Goal: Information Seeking & Learning: Learn about a topic

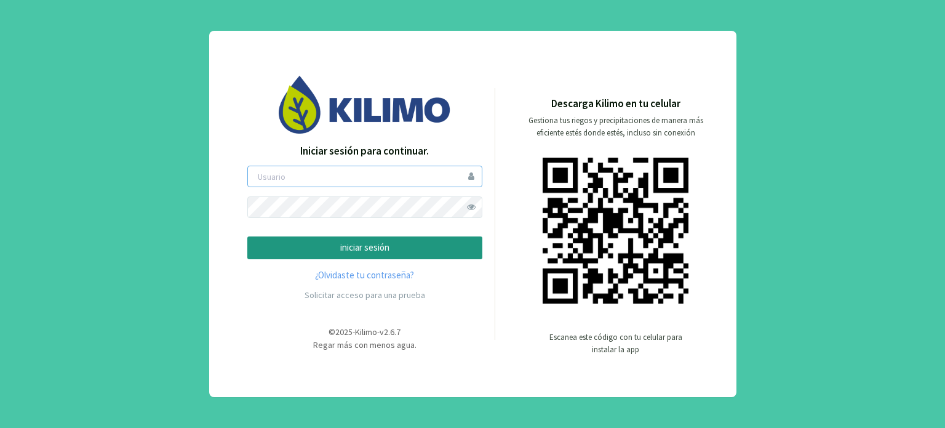
type input "modesto"
click at [382, 246] on p "iniciar sesión" at bounding box center [365, 248] width 214 height 14
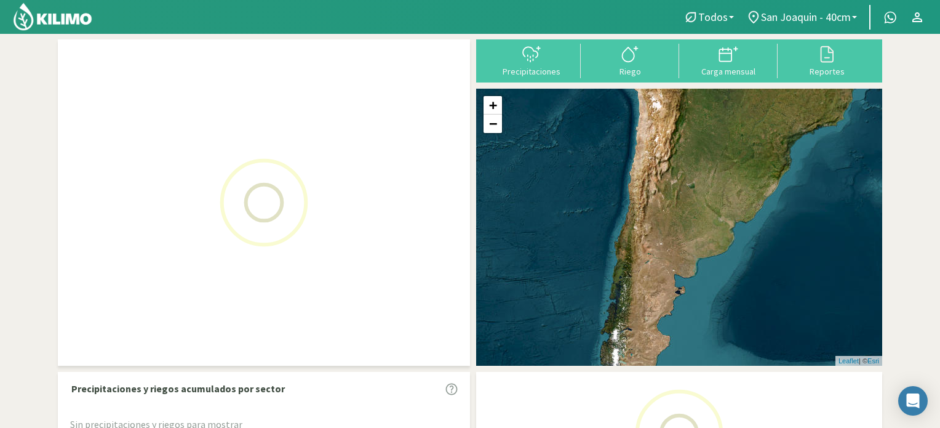
select select "1: Object"
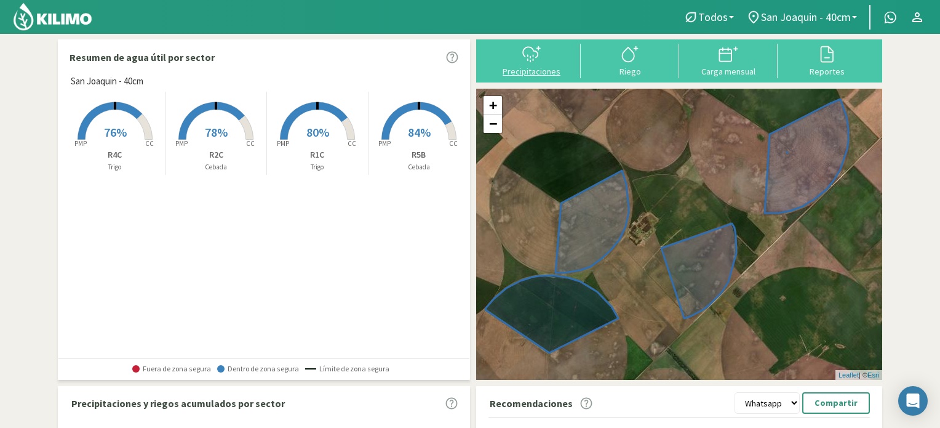
click at [529, 73] on div "Precipitaciones" at bounding box center [531, 71] width 91 height 9
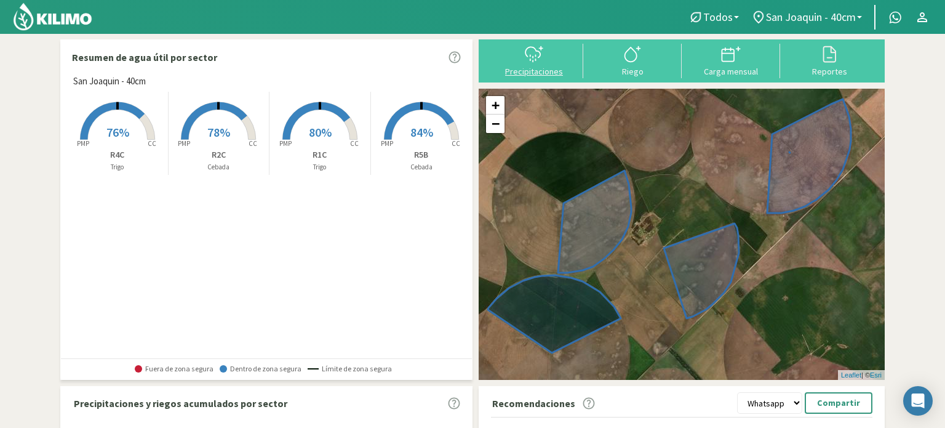
select select "1: Object"
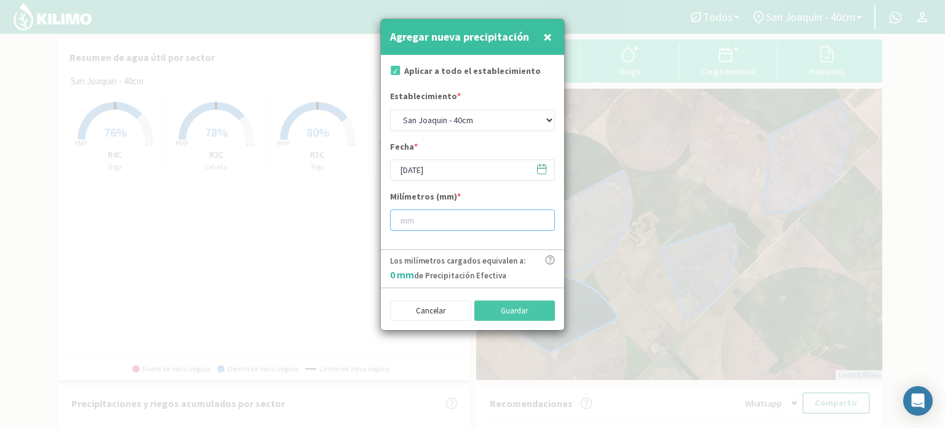
click at [433, 222] on input "number" at bounding box center [472, 220] width 165 height 22
type input "10"
click at [491, 309] on button "Guardar" at bounding box center [515, 310] width 81 height 21
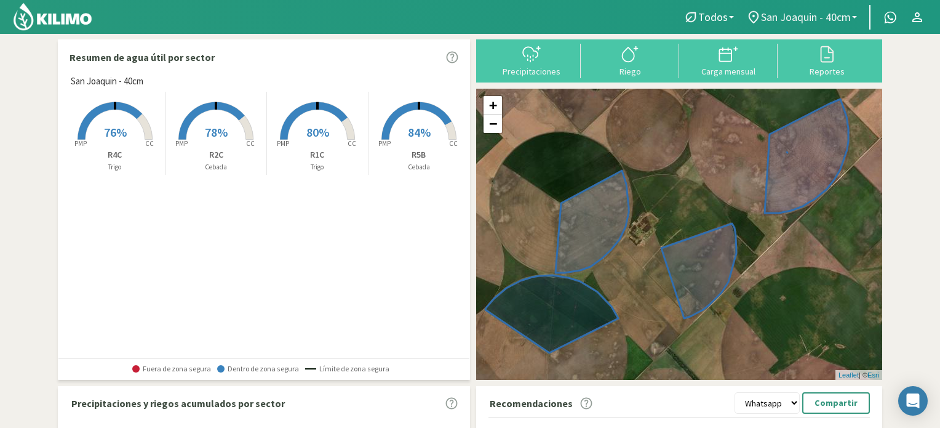
click at [820, 9] on link "San Joaquin - 40cm" at bounding box center [801, 17] width 123 height 23
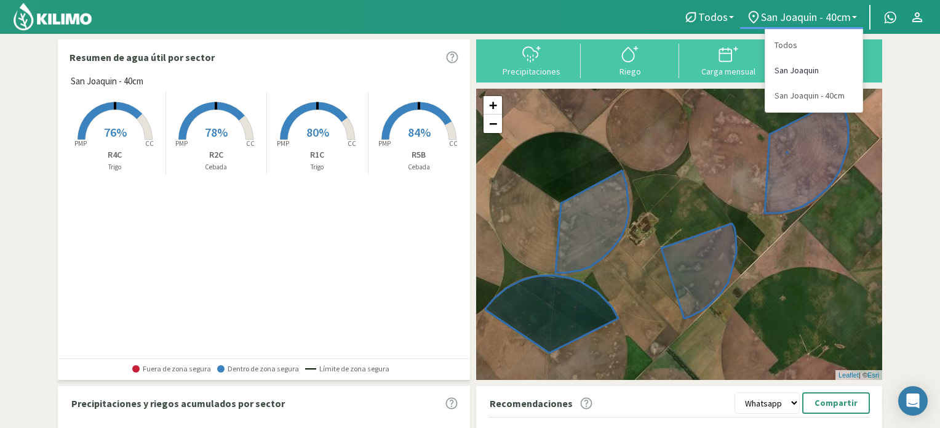
click at [798, 69] on link "San Joaquin" at bounding box center [814, 70] width 97 height 25
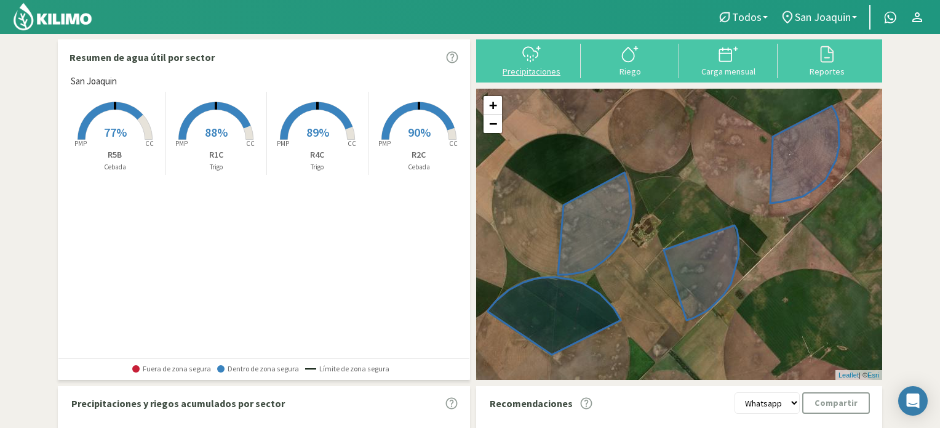
click at [526, 51] on icon at bounding box center [532, 54] width 20 height 20
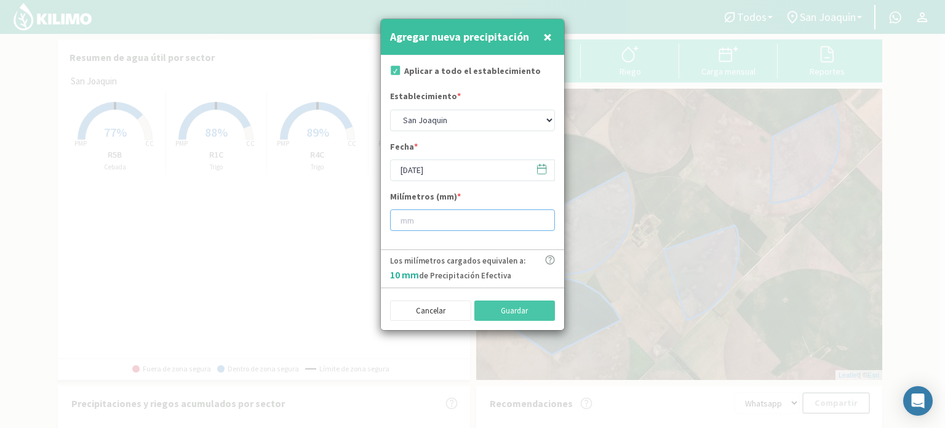
click at [445, 229] on input "number" at bounding box center [472, 220] width 165 height 22
type input "10"
click at [511, 307] on button "Guardar" at bounding box center [515, 310] width 81 height 21
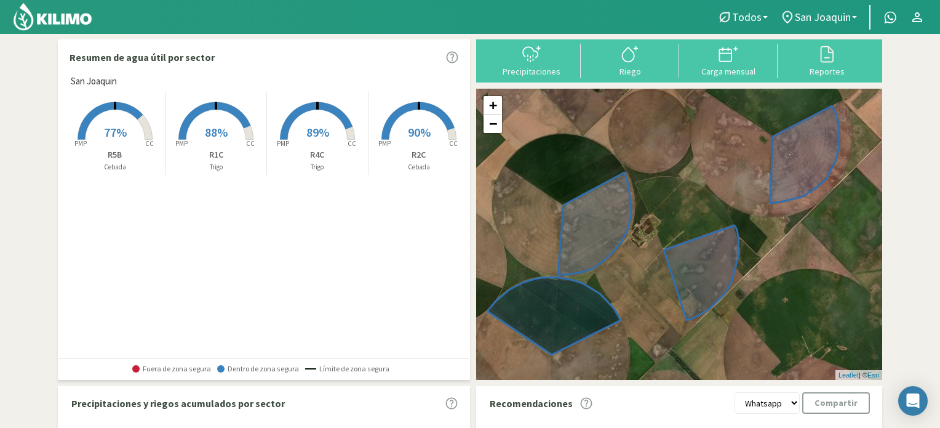
click at [401, 130] on rect at bounding box center [419, 141] width 98 height 98
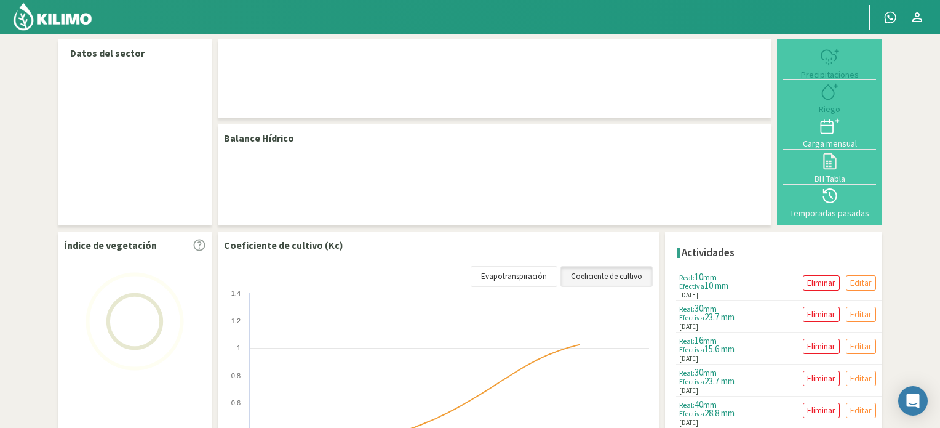
select select "1: Object"
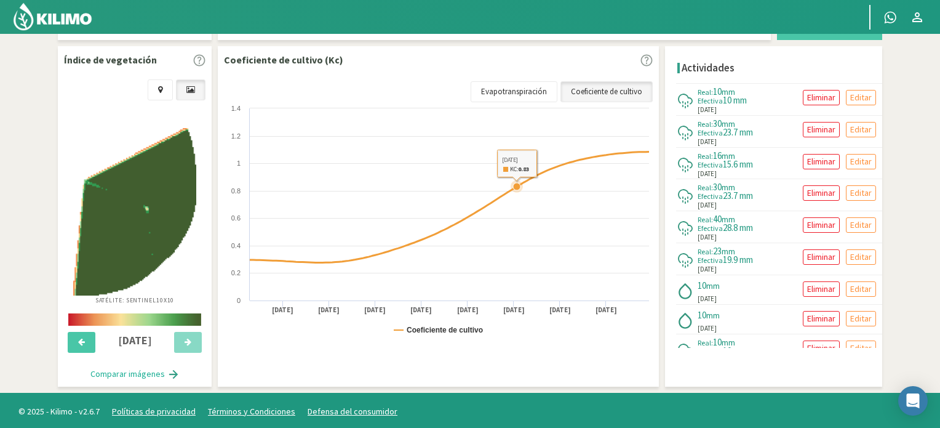
scroll to position [380, 0]
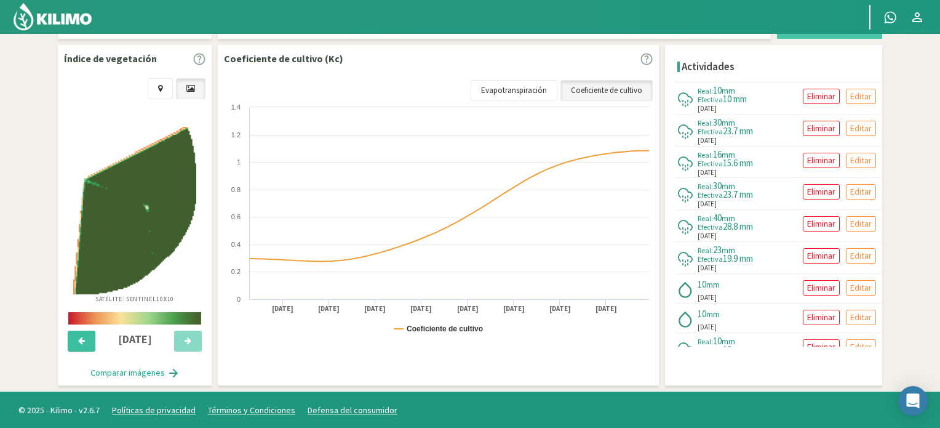
click at [80, 343] on icon at bounding box center [81, 341] width 7 height 8
click at [190, 332] on button at bounding box center [188, 341] width 28 height 21
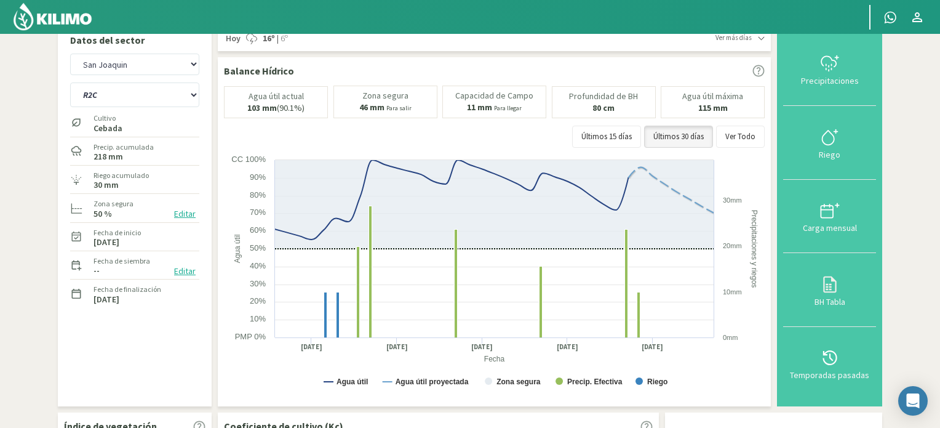
scroll to position [0, 0]
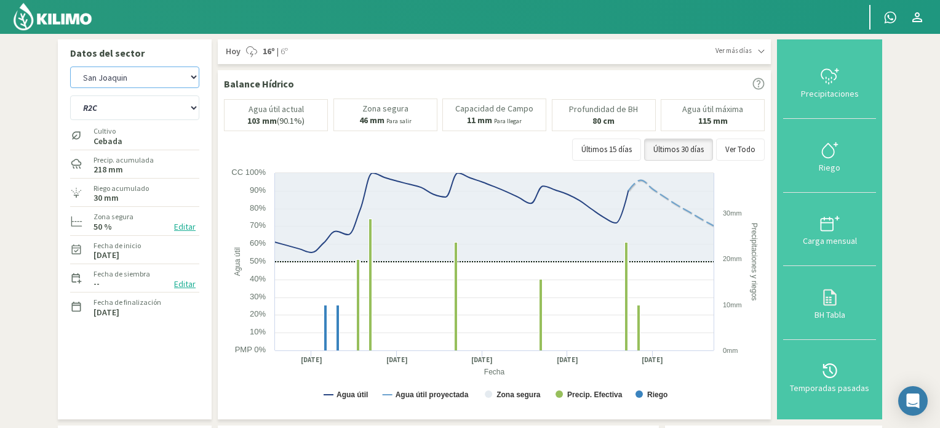
click at [183, 78] on select "San [PERSON_NAME] San [PERSON_NAME] - 40cm" at bounding box center [134, 77] width 129 height 22
click at [70, 66] on select "San [PERSON_NAME] San [PERSON_NAME] - 40cm" at bounding box center [134, 77] width 129 height 22
select select "3: Object"
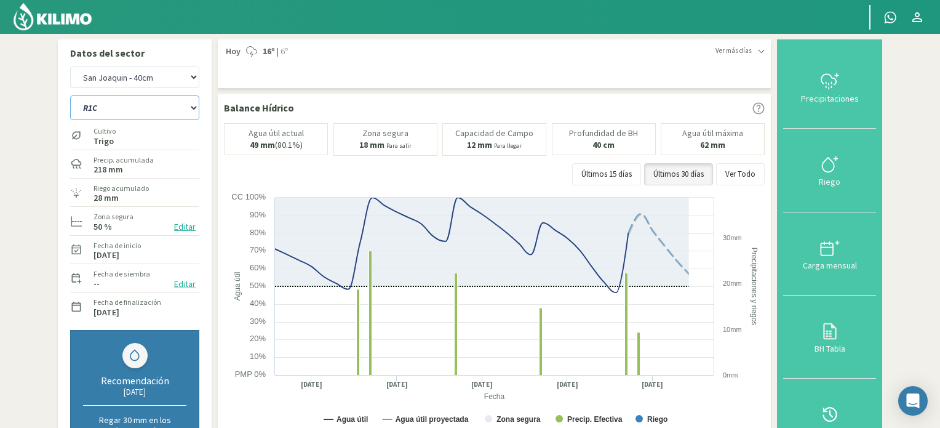
click at [145, 108] on select "R1C R2C R4C R5B" at bounding box center [134, 107] width 129 height 25
select select "5: Object"
click at [70, 95] on select "R1C R2C R4C R5B" at bounding box center [134, 107] width 129 height 25
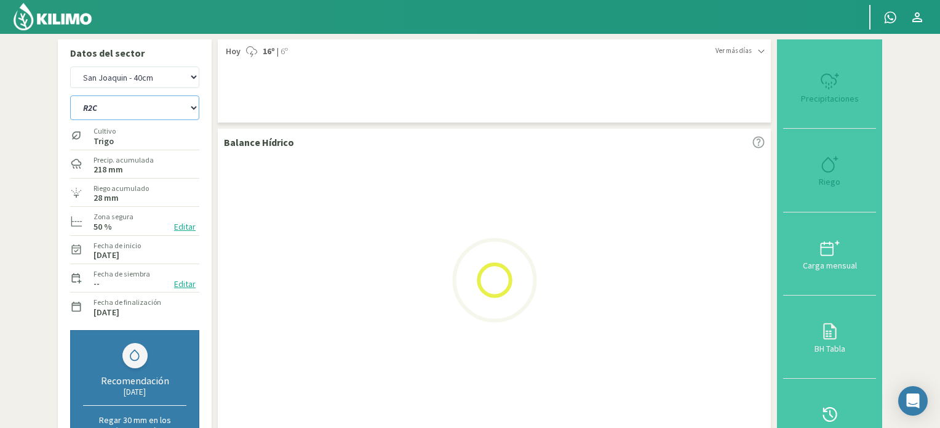
select select "5: Object"
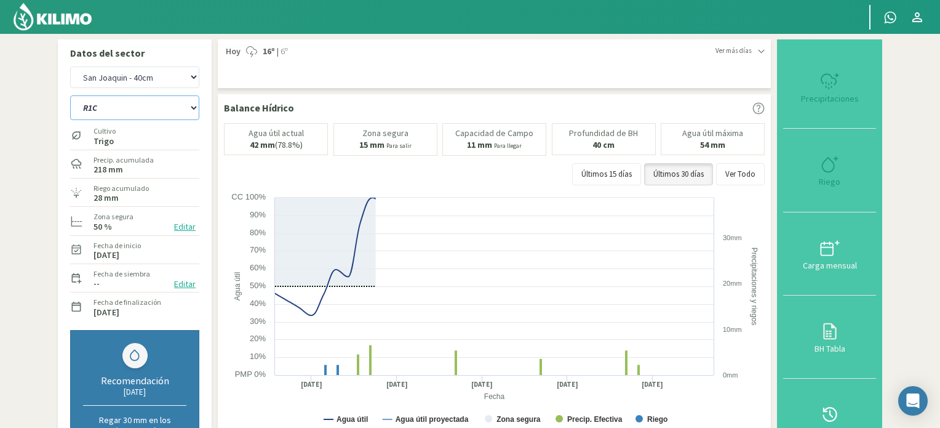
select select "9: Object"
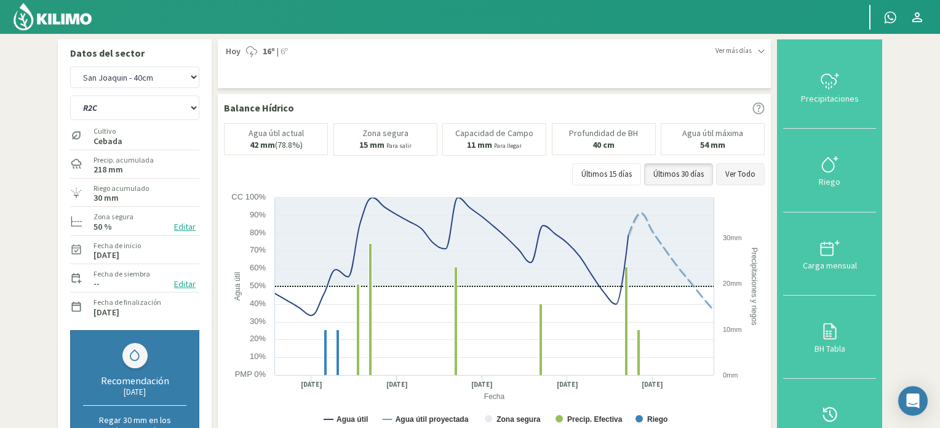
click at [729, 172] on button "Ver Todo" at bounding box center [740, 174] width 49 height 22
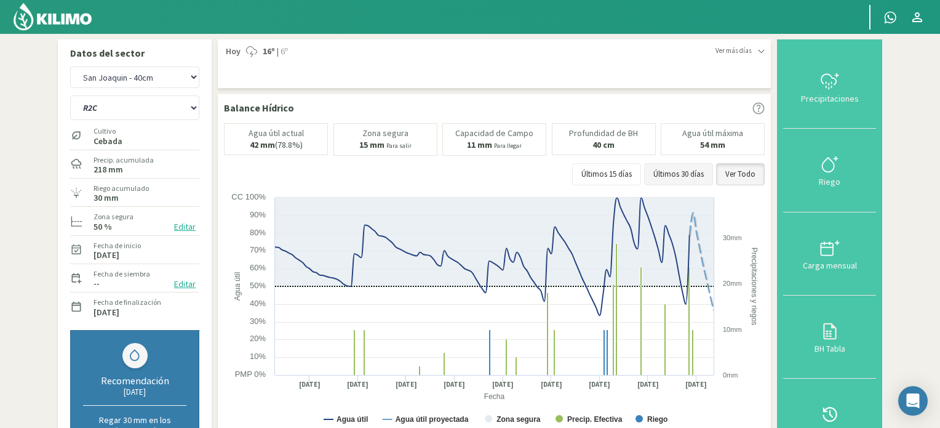
scroll to position [62, 0]
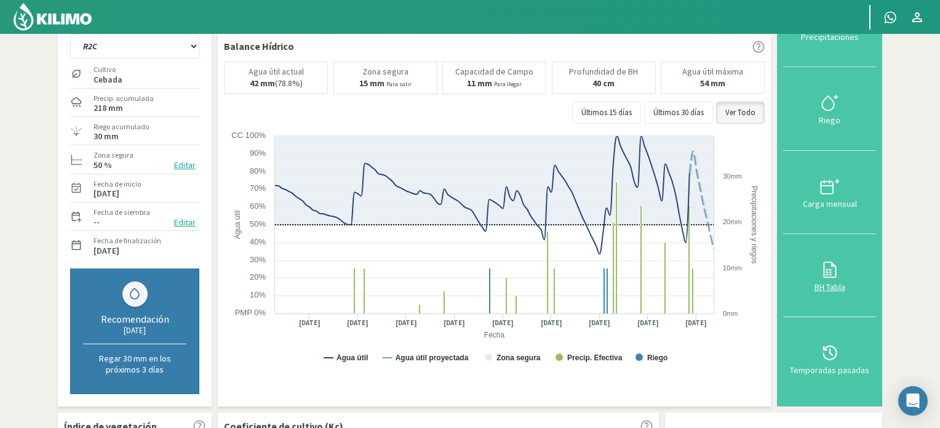
click at [826, 273] on icon at bounding box center [830, 270] width 20 height 20
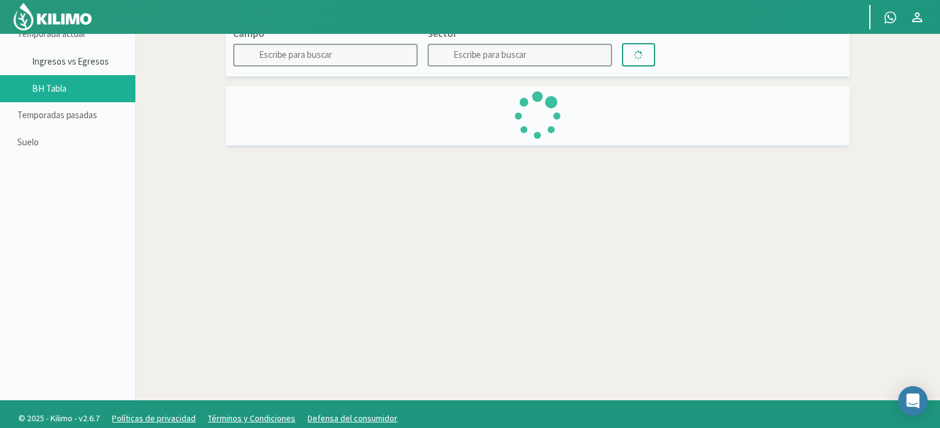
type input "San Joaquin - 40cm"
type input "R2C"
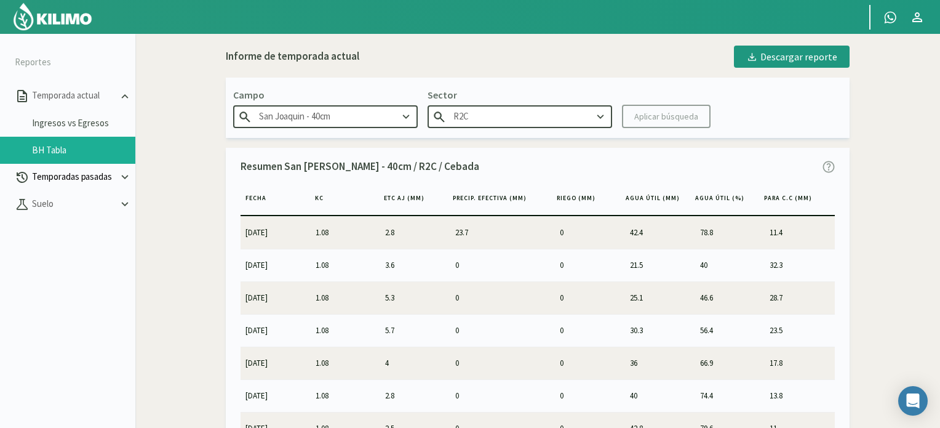
click at [82, 179] on p "Temporadas pasadas" at bounding box center [74, 177] width 89 height 14
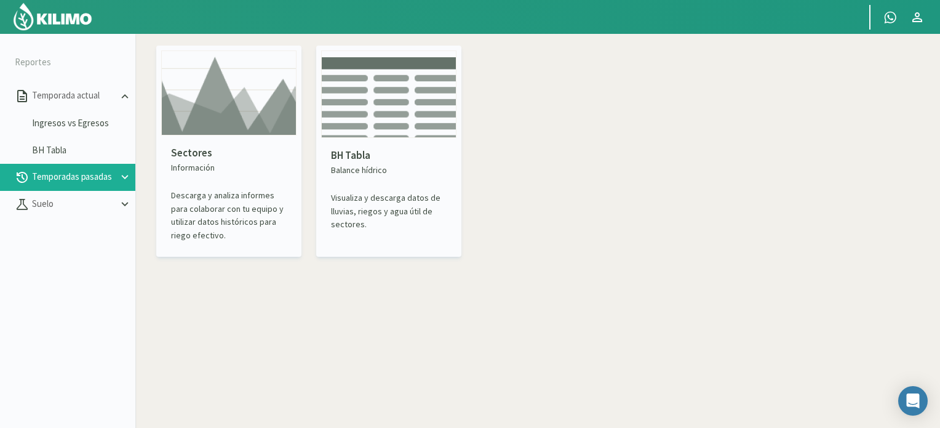
click at [234, 94] on img at bounding box center [228, 92] width 135 height 85
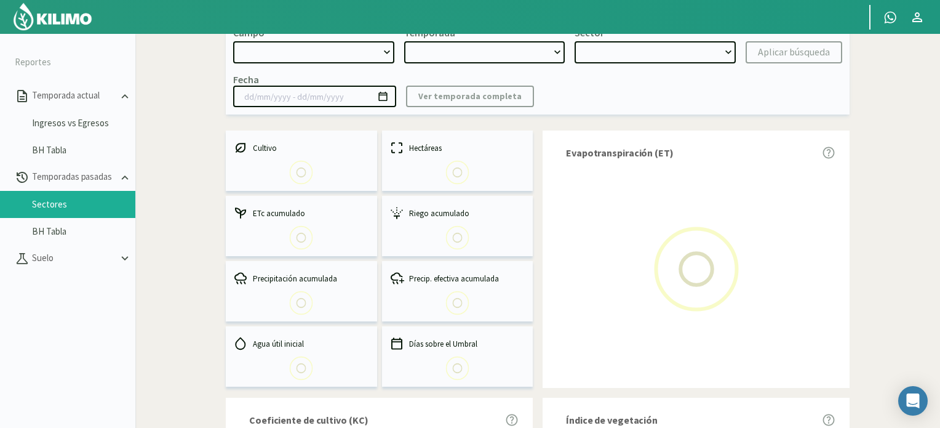
scroll to position [62, 0]
select select "0: Object"
type input "[DATE] - [DATE]"
select select "0: 2025"
select select "0: Object"
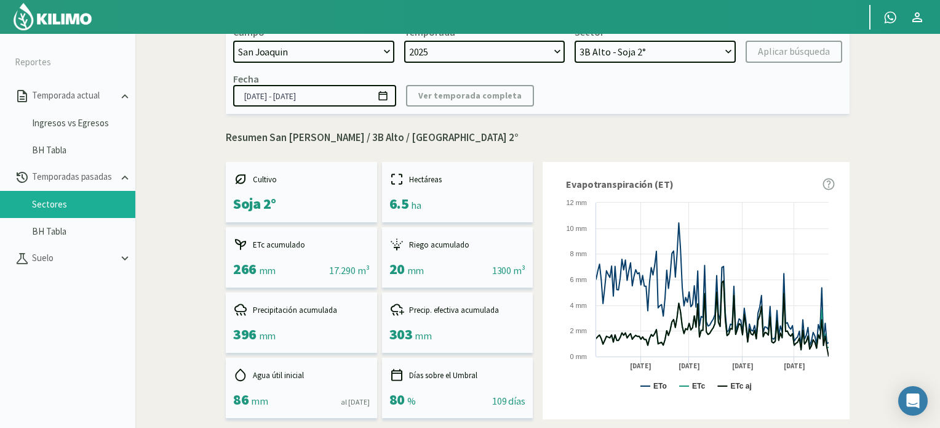
scroll to position [0, 0]
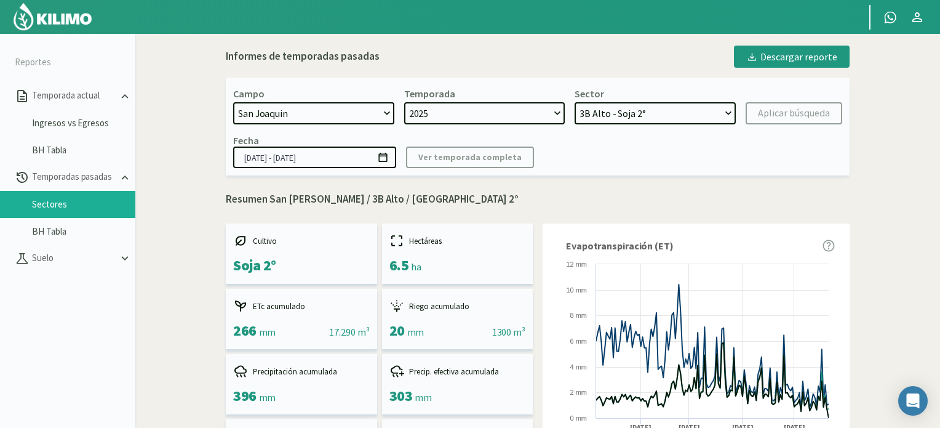
click at [478, 116] on select "2025 2024 2023 2022 2021 2020 2019 2018 2017" at bounding box center [484, 113] width 161 height 22
click at [667, 111] on select "3B Alto - Soja 2° R5C - Soja 2° R2C - Soja 2° R6B - Soja 2° R5A - Soja 2° R4A -…" at bounding box center [655, 113] width 161 height 22
click at [480, 112] on select "2025 2024 2023 2022 2021 2020 2019 2018 2017" at bounding box center [484, 113] width 161 height 22
select select "1: 2024"
click at [404, 102] on select "2025 2024 2023 2022 2021 2020 2019 2018 2017" at bounding box center [484, 113] width 161 height 22
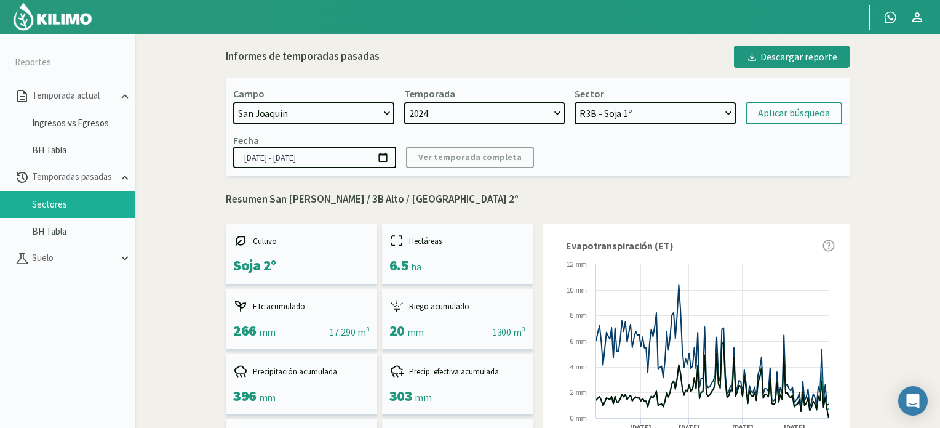
click at [628, 115] on select "R3B - Soja 1º R2B - Maiz 1° R1C - Soja 1º R5C - Cebada R2C - [PERSON_NAME] Cand…" at bounding box center [655, 113] width 161 height 22
click at [575, 102] on select "R3B - Soja 1º R2B - Maiz 1° R1C - Soja 1º R5C - Cebada R2C - [PERSON_NAME] Cand…" at bounding box center [655, 113] width 161 height 22
click at [603, 113] on select "R3B - Soja 1º R2B - Maiz 1° R1C - Soja 1º R5C - Cebada R2C - [PERSON_NAME] Cand…" at bounding box center [655, 113] width 161 height 22
select select "16: Object"
click at [575, 102] on select "R3B - Soja 1º R2B - Maiz 1° R1C - Soja 1º R5C - Cebada R2C - [PERSON_NAME] Cand…" at bounding box center [655, 113] width 161 height 22
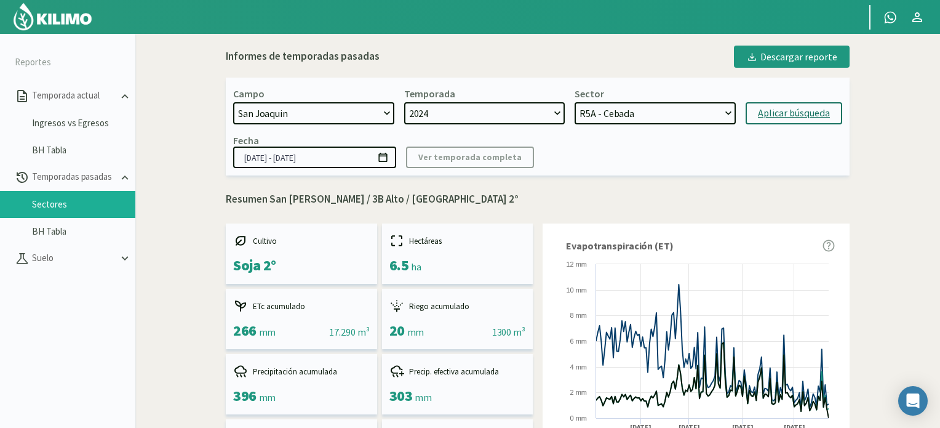
click at [775, 116] on div "Aplicar búsqueda" at bounding box center [794, 113] width 72 height 15
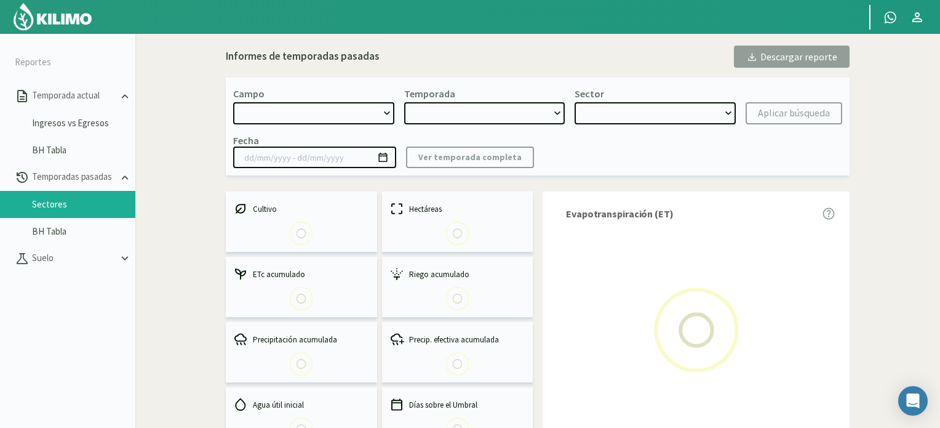
select select "0: Object"
type input "[DATE] - [DATE]"
select select "1: 2024"
select select "7: Object"
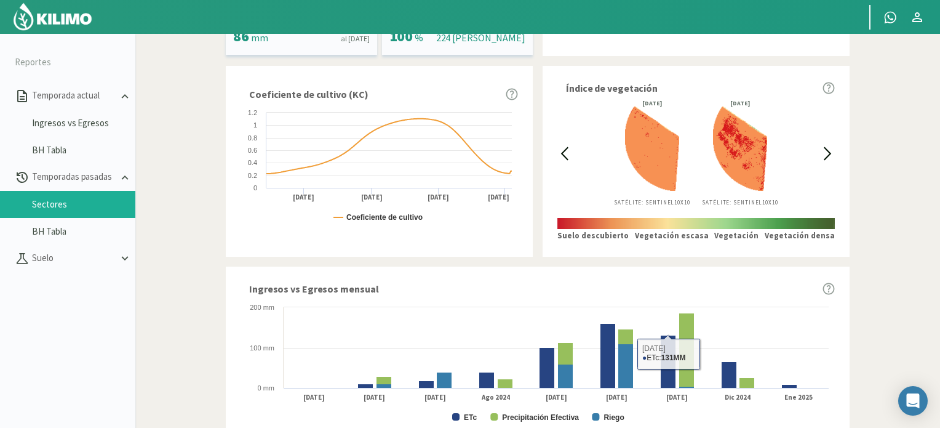
scroll to position [302, 0]
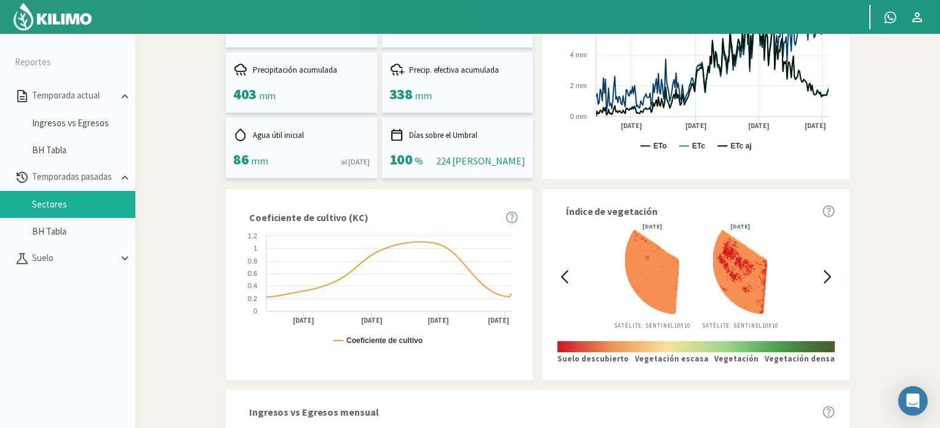
click at [832, 277] on icon at bounding box center [828, 277] width 14 height 14
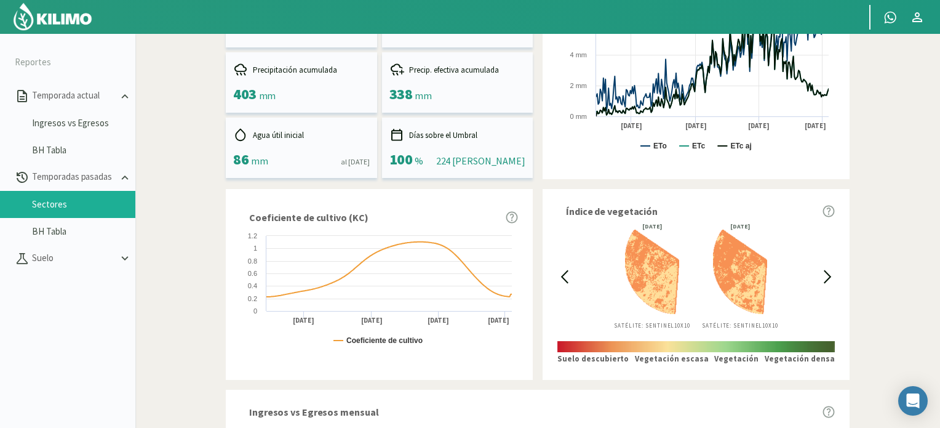
click at [832, 277] on icon at bounding box center [828, 277] width 14 height 14
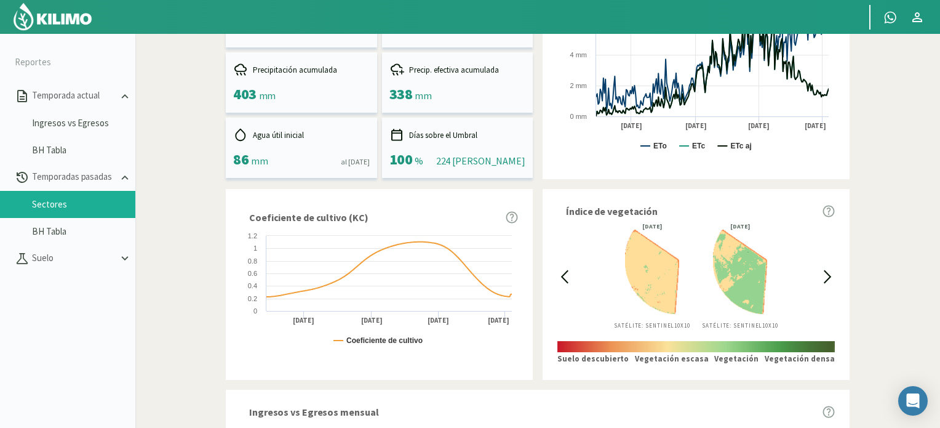
click at [831, 277] on icon at bounding box center [828, 277] width 14 height 14
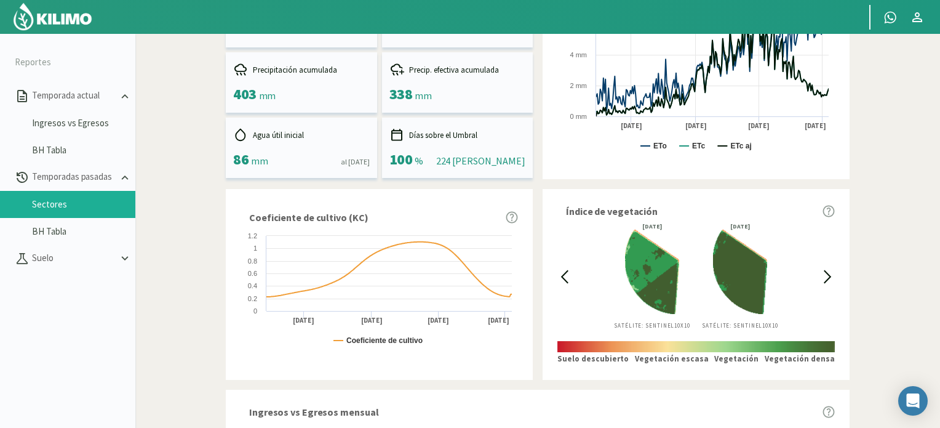
click at [831, 277] on icon at bounding box center [828, 277] width 14 height 14
click at [830, 277] on icon at bounding box center [828, 277] width 6 height 12
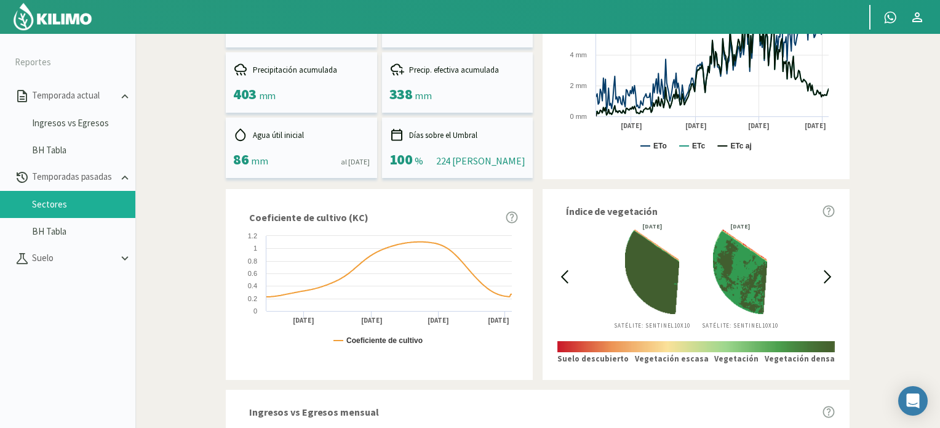
click at [819, 278] on div "[DATE] Satélite: Sentinel 10X10 [DATE] Satélite: Sentinel 10X10" at bounding box center [696, 276] width 249 height 106
click at [825, 277] on icon at bounding box center [828, 277] width 14 height 14
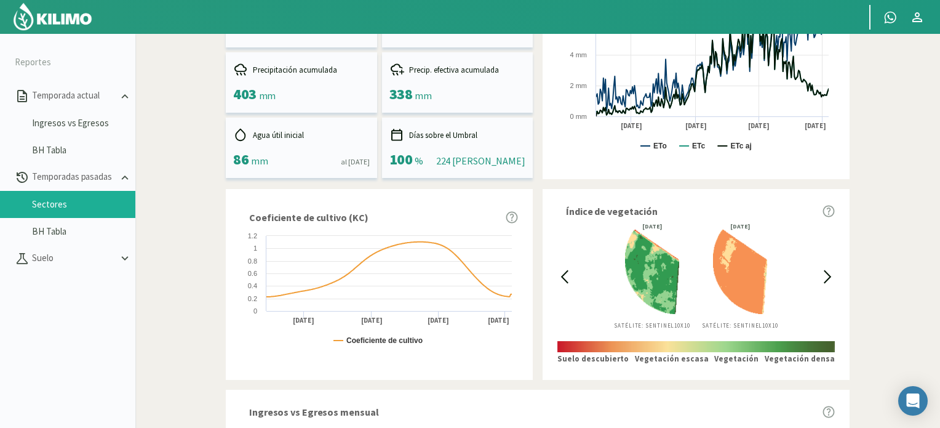
click at [825, 277] on icon at bounding box center [828, 277] width 14 height 14
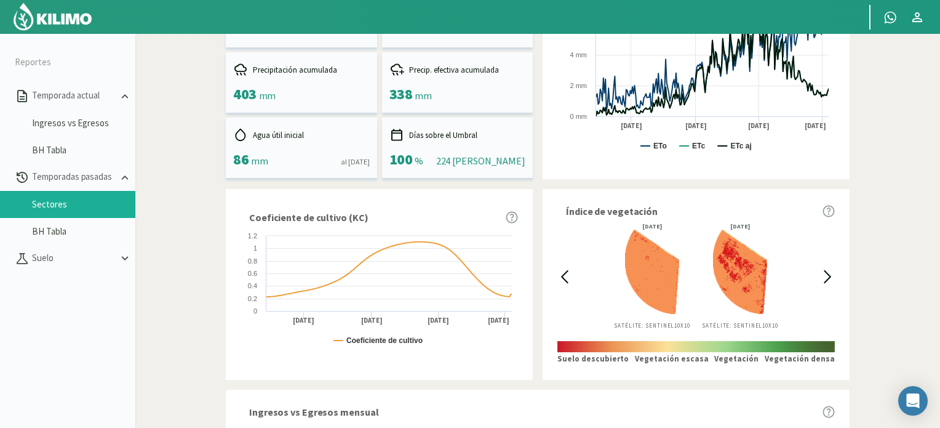
click at [825, 277] on icon at bounding box center [828, 277] width 14 height 14
click at [824, 276] on icon at bounding box center [828, 277] width 14 height 14
click at [822, 276] on icon at bounding box center [828, 277] width 14 height 14
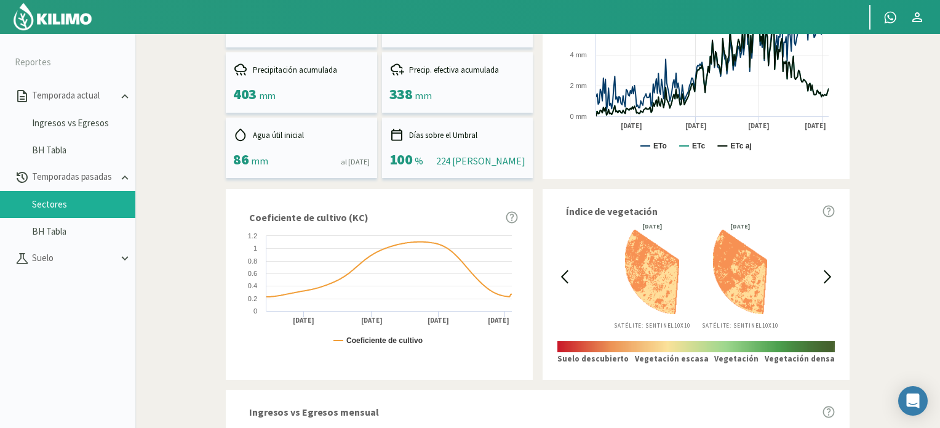
click at [822, 276] on icon at bounding box center [828, 277] width 14 height 14
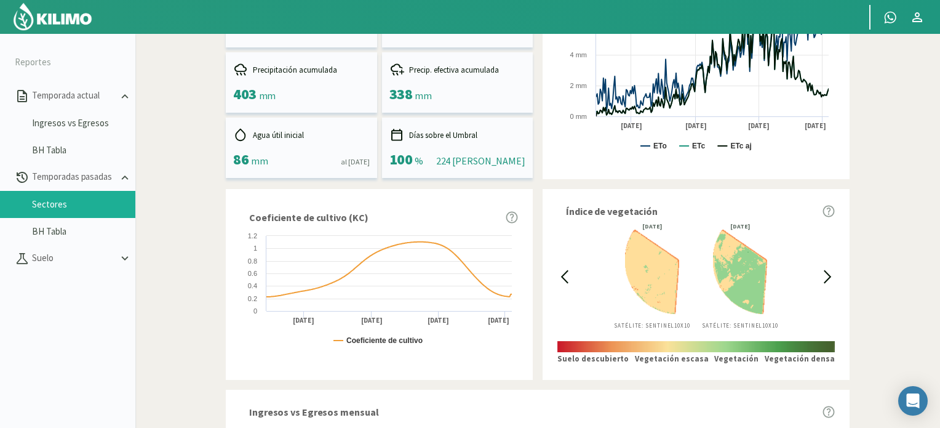
click at [822, 276] on icon at bounding box center [828, 277] width 14 height 14
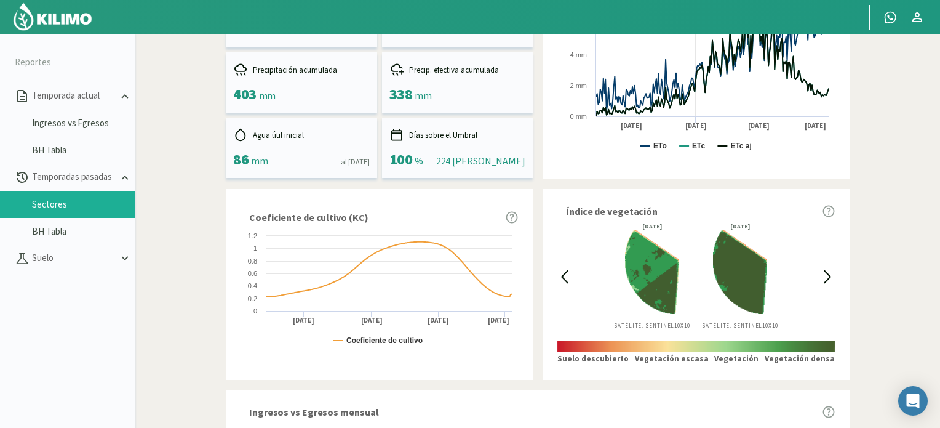
click at [822, 276] on icon at bounding box center [828, 277] width 14 height 14
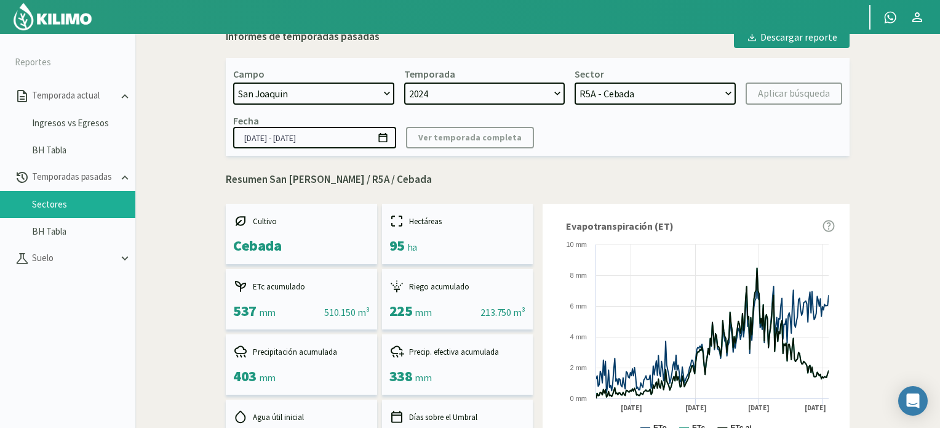
scroll to position [0, 0]
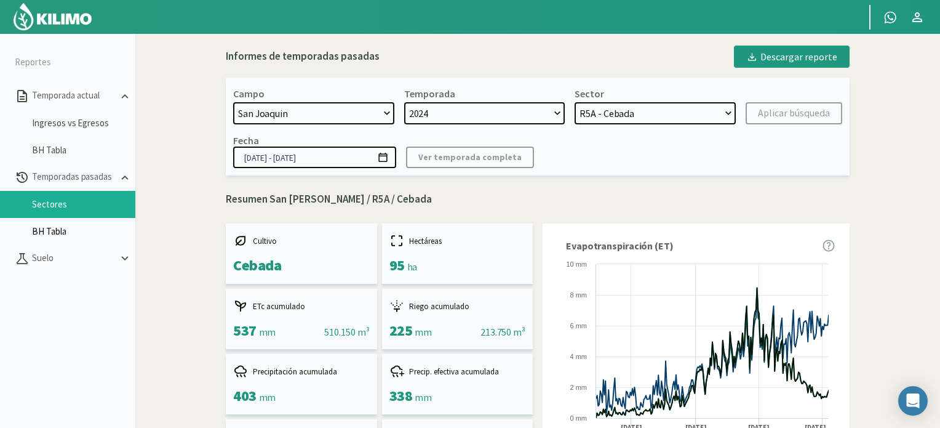
click at [81, 231] on link "BH Tabla" at bounding box center [83, 231] width 103 height 11
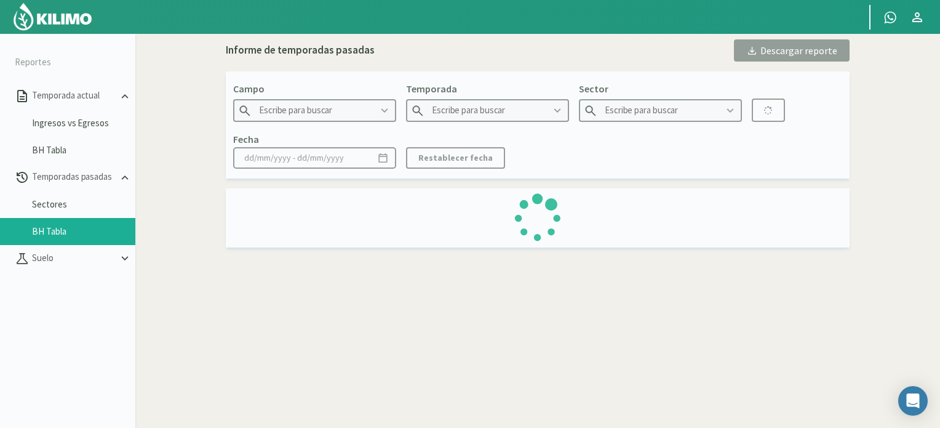
type input "San Joaquin"
type input "2017"
type input "R1C - Maiz"
type input "[DATE] - [DATE]"
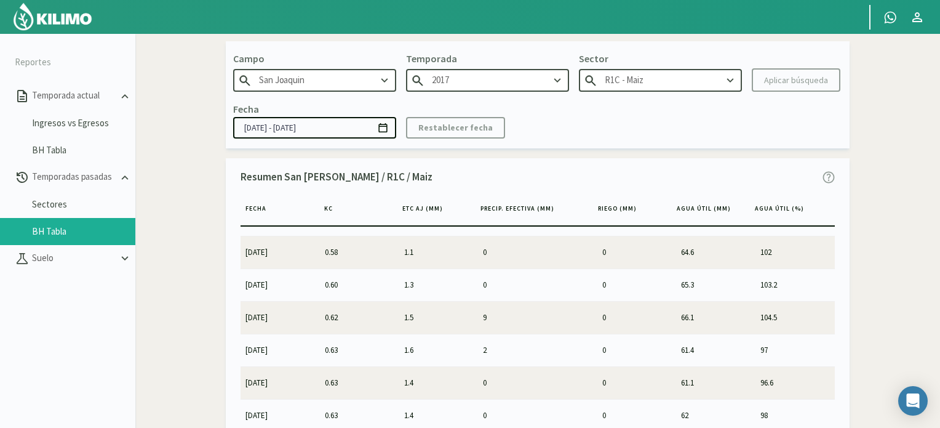
scroll to position [1477, 0]
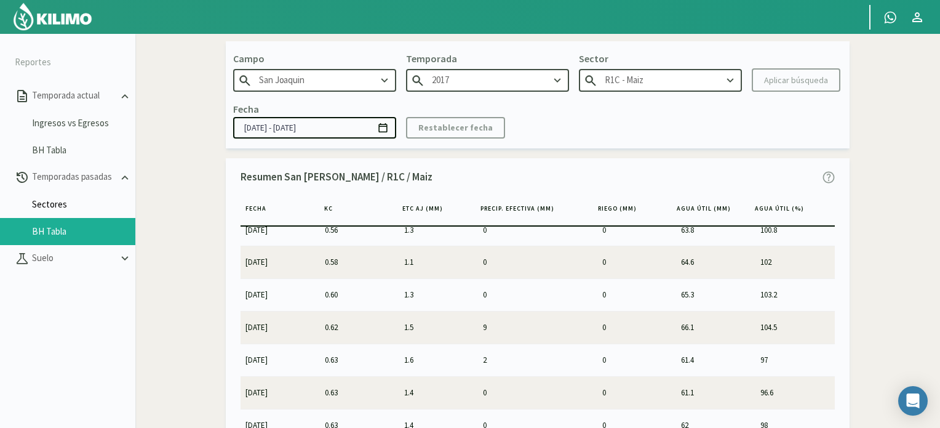
click at [72, 207] on link "Sectores" at bounding box center [83, 204] width 103 height 11
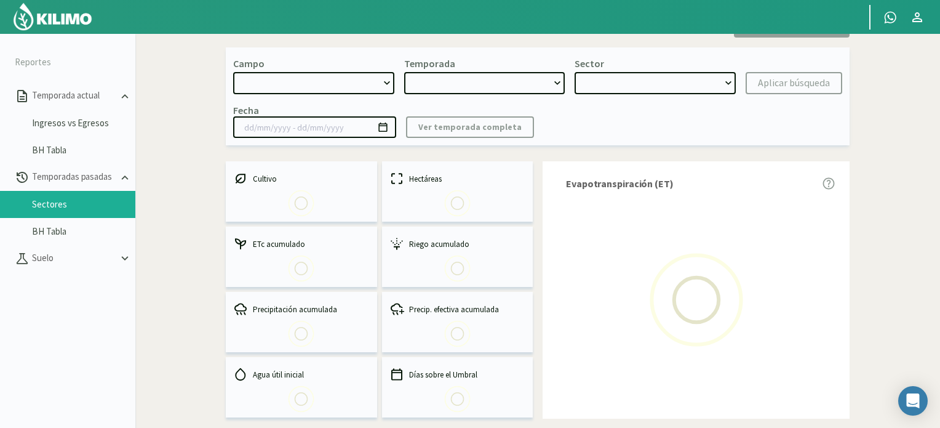
select select "0: Object"
type input "[DATE] - [DATE]"
select select "0: 2025"
select select "0: Object"
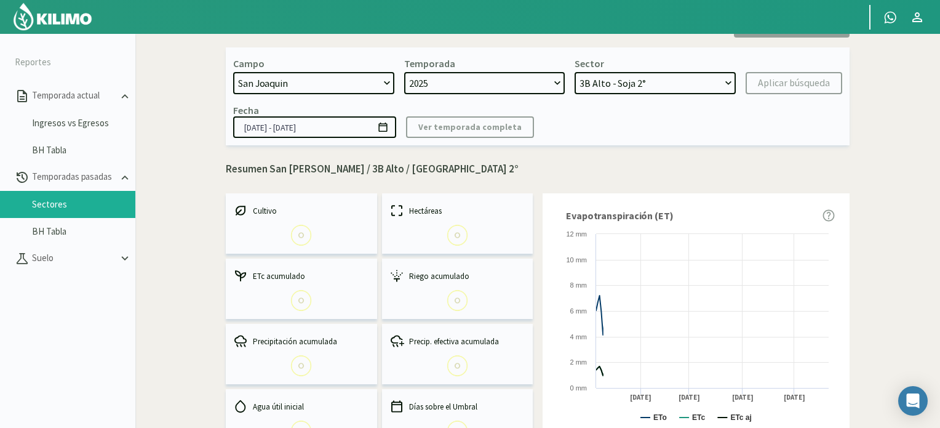
click at [484, 73] on select "2025 2024 2023 2022 2021 2020 2019 2018 2017" at bounding box center [484, 83] width 161 height 22
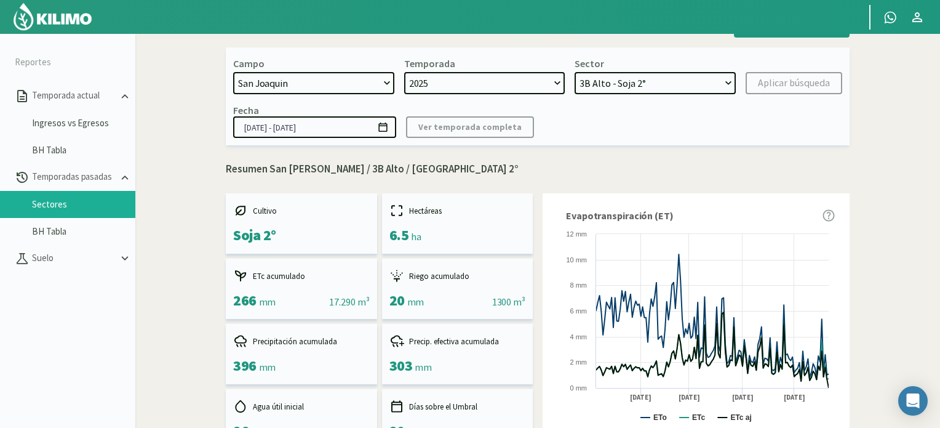
select select "8: 2017"
click at [404, 72] on select "2025 2024 2023 2022 2021 2020 2019 2018 2017" at bounding box center [484, 83] width 161 height 22
select select "9: Object"
click at [657, 76] on select "R1C - Maiz 1A - Girasol R1 Soja 2º - Cebada" at bounding box center [655, 83] width 161 height 22
click at [575, 72] on select "R1C - Maiz 1A - Girasol R1 Soja 2º - Cebada" at bounding box center [655, 83] width 161 height 22
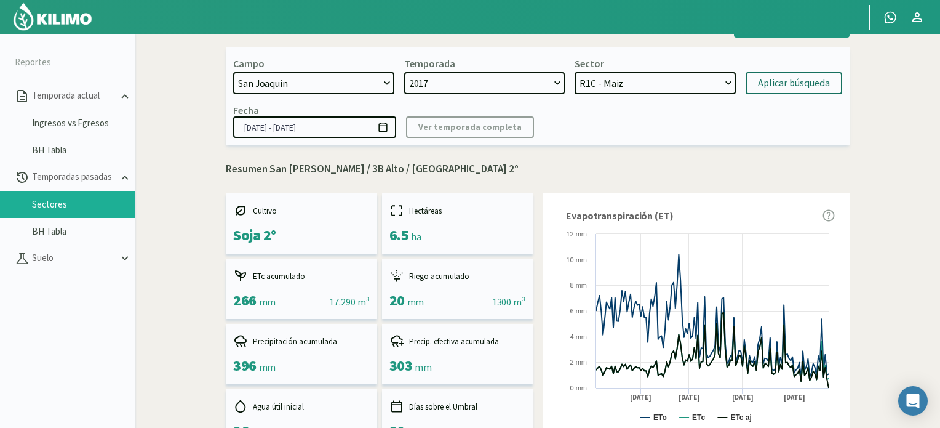
click at [781, 74] on button "Aplicar búsqueda" at bounding box center [794, 83] width 97 height 22
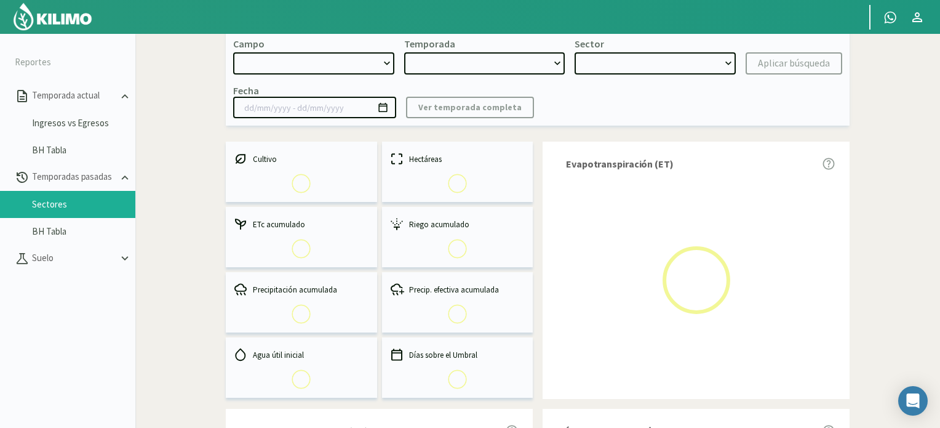
select select "0: Object"
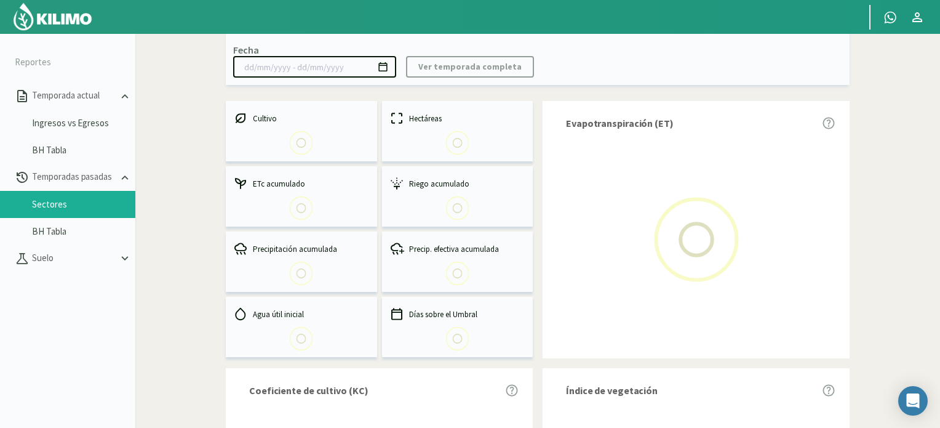
scroll to position [111, 0]
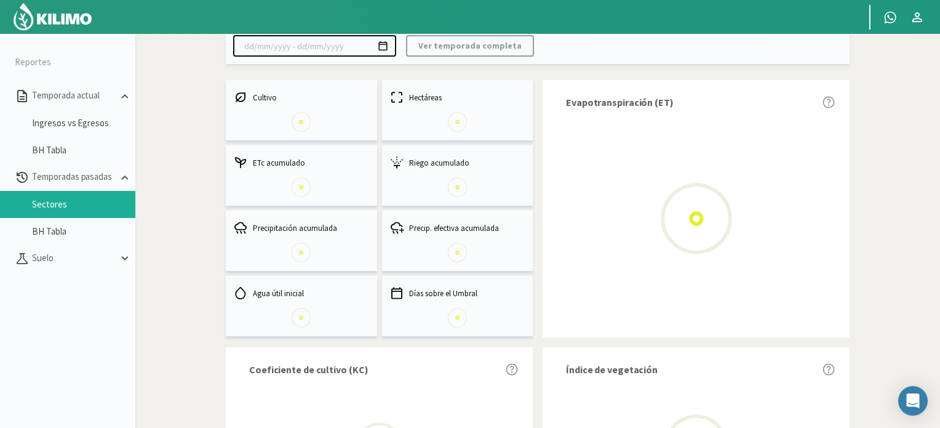
type input "[DATE] - [DATE]"
select select "8: 2017"
select select "0: Object"
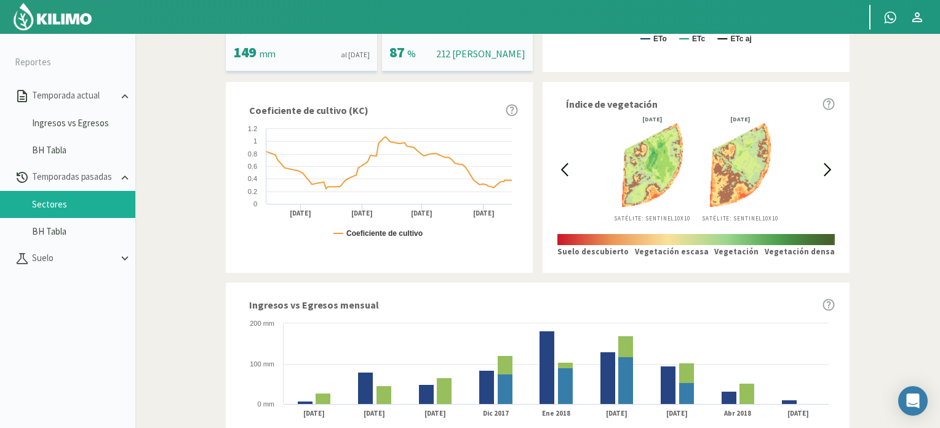
scroll to position [419, 0]
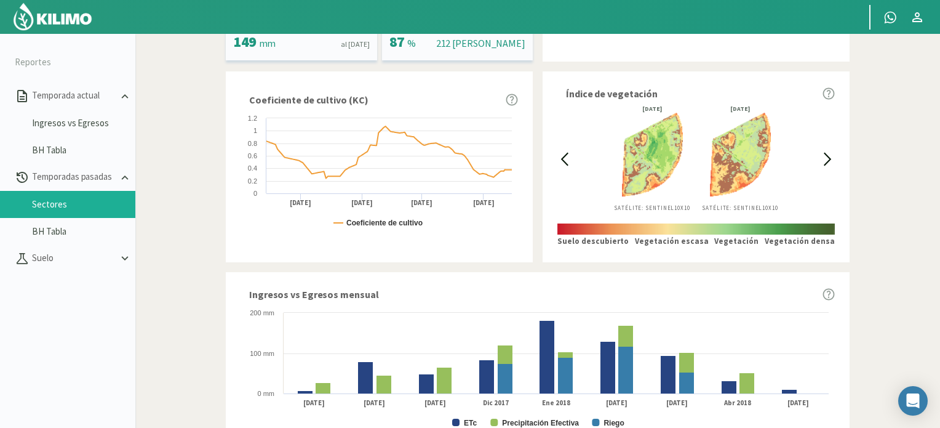
click at [831, 153] on icon at bounding box center [828, 159] width 14 height 14
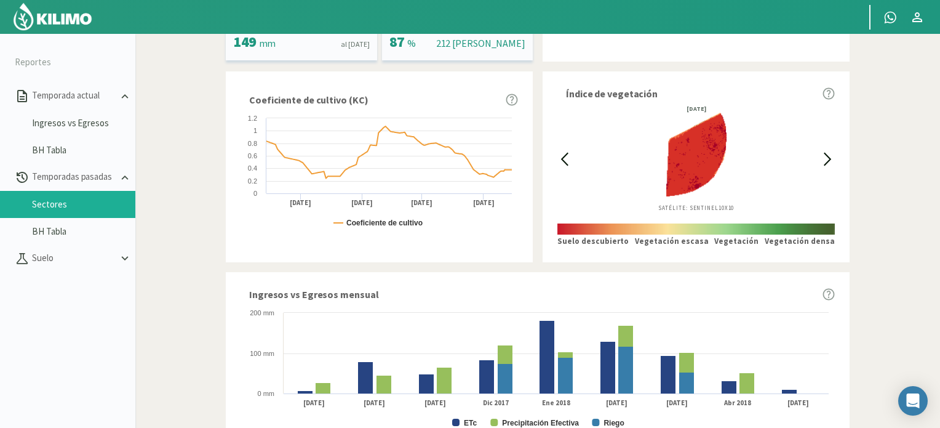
click at [821, 154] on div at bounding box center [828, 159] width 14 height 106
click at [828, 154] on icon at bounding box center [828, 159] width 6 height 12
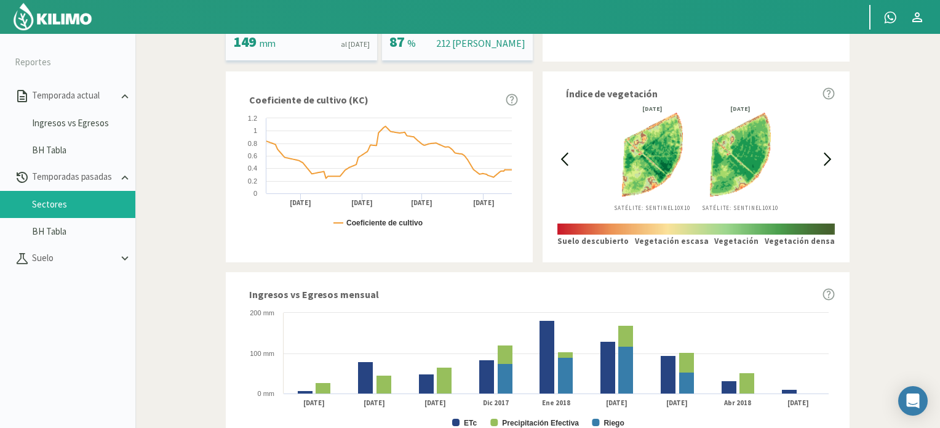
click at [825, 154] on icon at bounding box center [828, 159] width 14 height 14
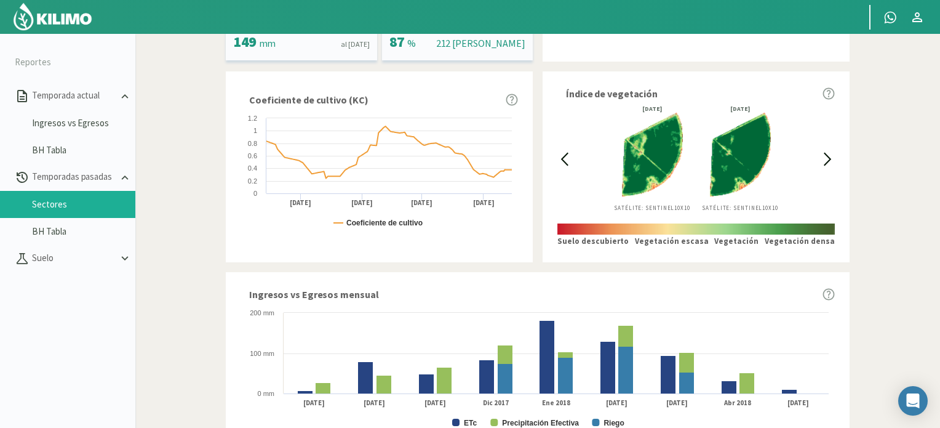
click at [824, 154] on icon at bounding box center [828, 159] width 14 height 14
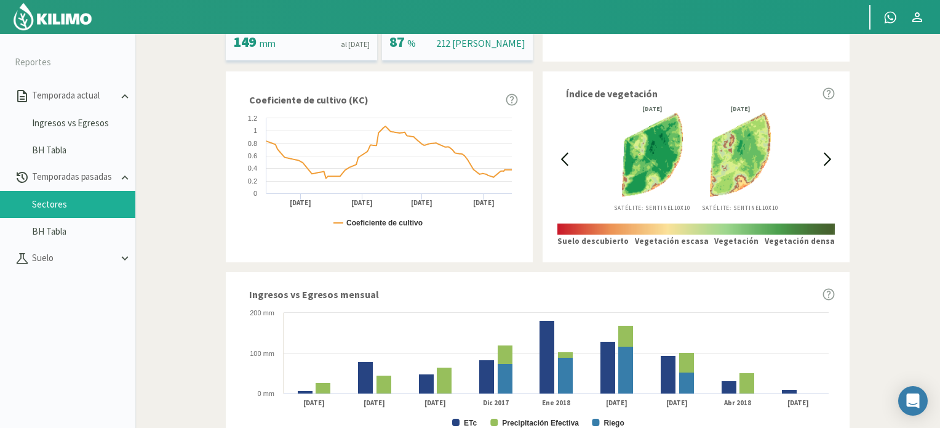
click at [819, 154] on div "[DATE] Satélite: Sentinel 10X10 [DATE] Satélite: Sentinel 10X10" at bounding box center [697, 164] width 278 height 116
click at [826, 158] on icon at bounding box center [828, 159] width 14 height 14
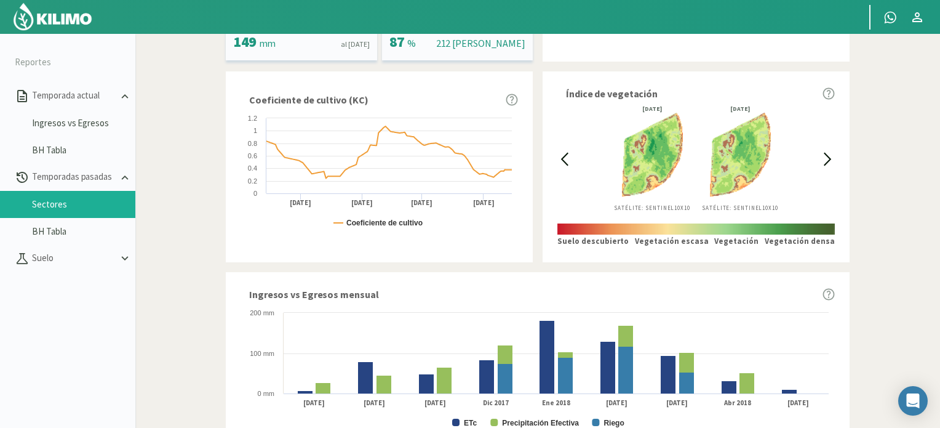
click at [826, 158] on icon at bounding box center [828, 159] width 14 height 14
click at [824, 158] on icon at bounding box center [828, 159] width 14 height 14
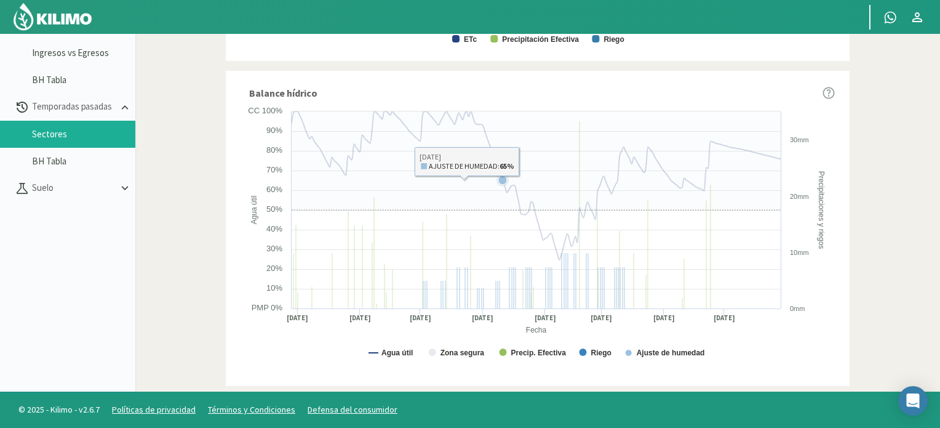
scroll to position [71, 0]
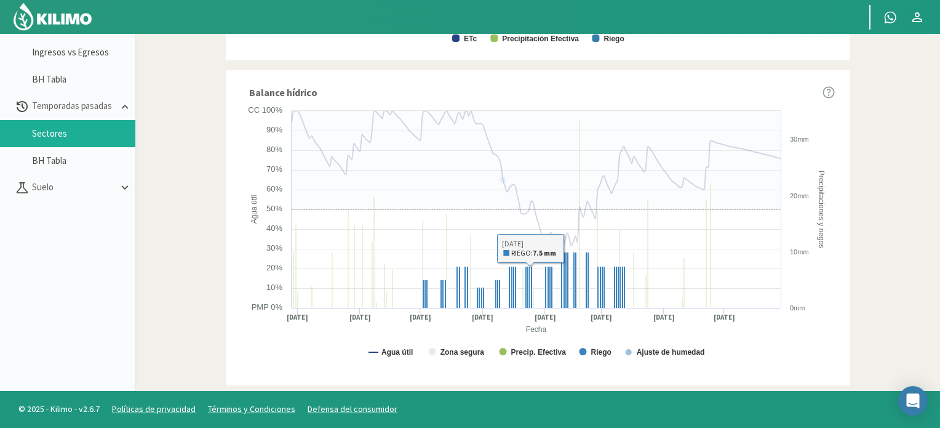
drag, startPoint x: 529, startPoint y: 293, endPoint x: 454, endPoint y: 188, distance: 129.2
click at [454, 188] on icon at bounding box center [536, 160] width 489 height 98
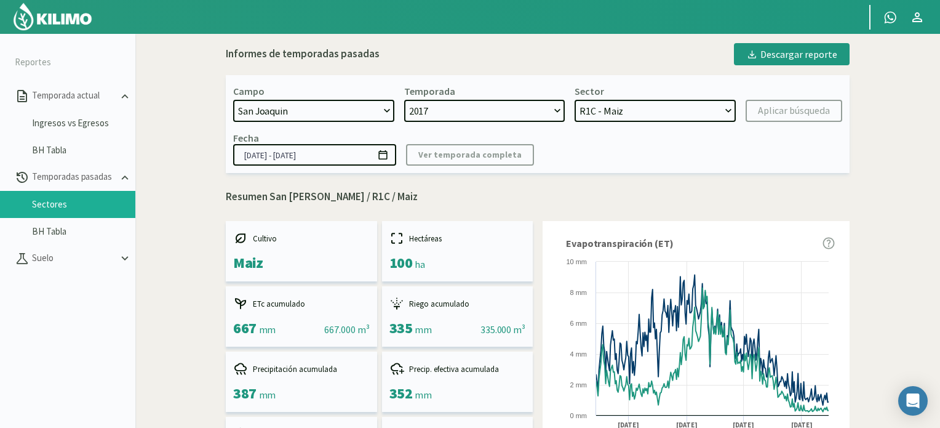
scroll to position [0, 0]
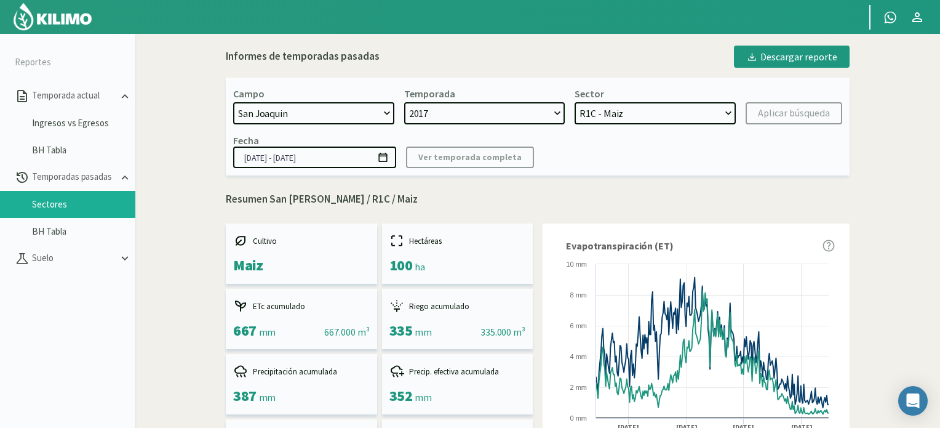
click at [457, 118] on select "2025 2024 2023 2022 2021 2020 2019 2018 2017" at bounding box center [484, 113] width 161 height 22
select select "7: 2018"
click at [404, 102] on select "2025 2024 2023 2022 2021 2020 2019 2018 2017" at bounding box center [484, 113] width 161 height 22
select select "3: Object"
click at [612, 113] on select "2B - Maiz Semillero R2C - Girasol R1C - Girasol R1 Soja 2º - Maiz Semillero R2A…" at bounding box center [655, 113] width 161 height 22
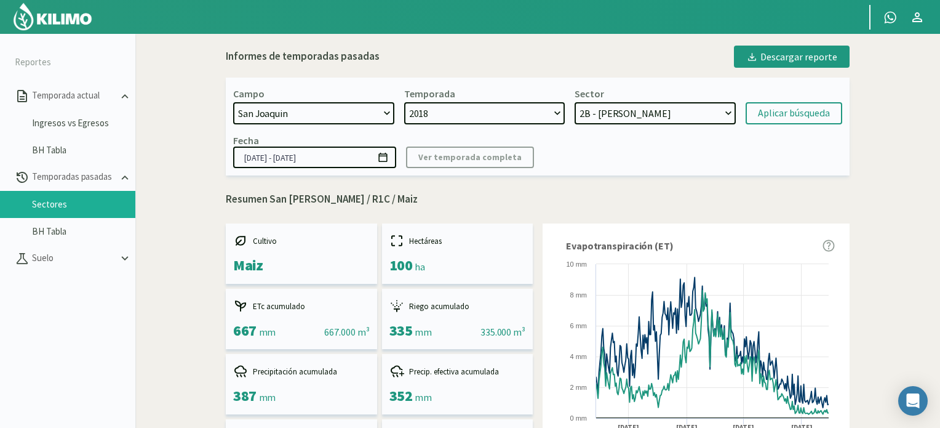
click at [575, 102] on select "2B - Maiz Semillero R2C - Girasol R1C - Girasol R1 Soja 2º - Maiz Semillero R2A…" at bounding box center [655, 113] width 161 height 22
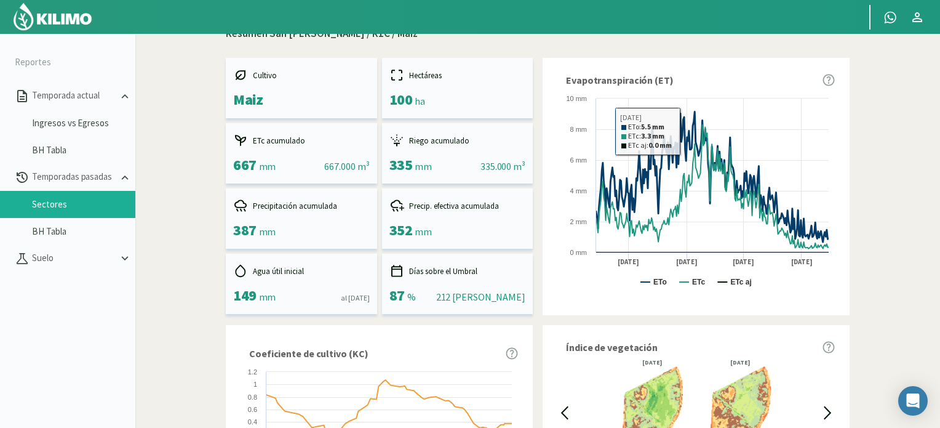
scroll to position [62, 0]
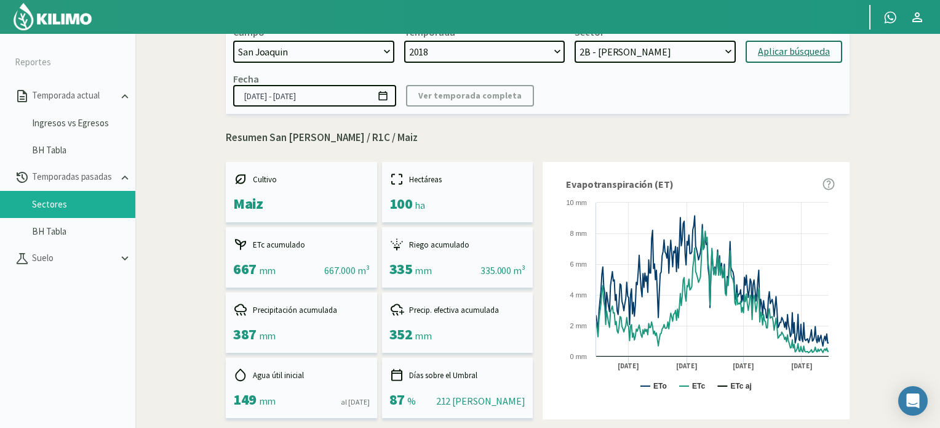
click at [795, 51] on div "Aplicar búsqueda" at bounding box center [794, 51] width 72 height 15
type input "[DATE] - [DATE]"
select select "9: Object"
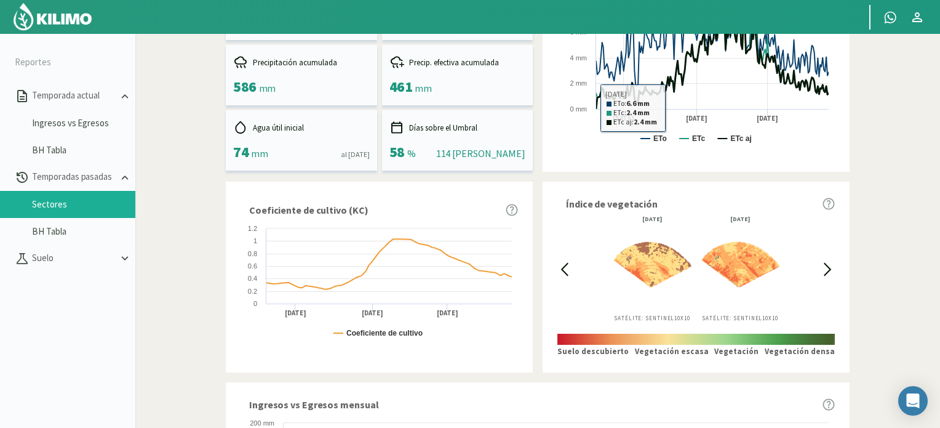
scroll to position [431, 0]
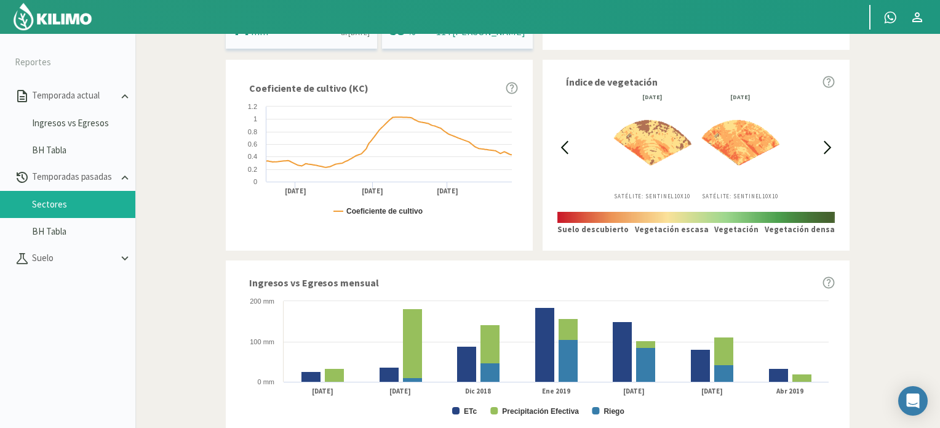
click at [817, 151] on div "[DATE] Satélite: Sentinel 10X10 [DATE] Satélite: Sentinel 10X10" at bounding box center [697, 152] width 278 height 116
click at [825, 150] on icon at bounding box center [828, 147] width 14 height 14
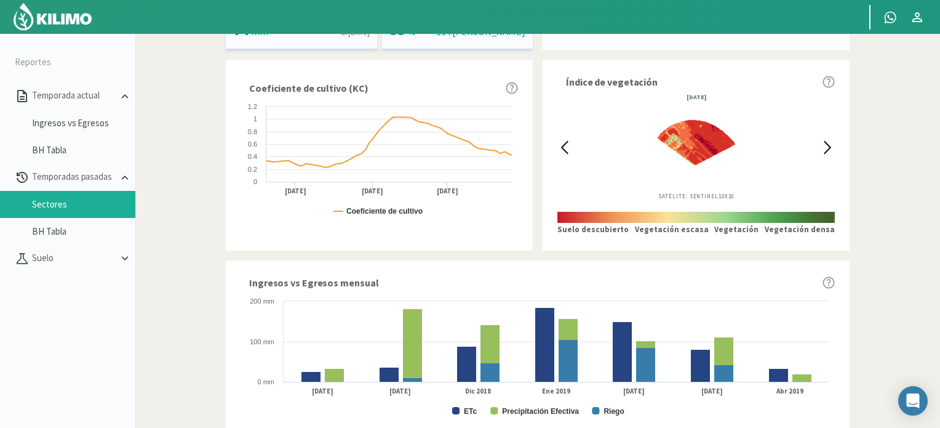
click at [825, 150] on icon at bounding box center [828, 147] width 14 height 14
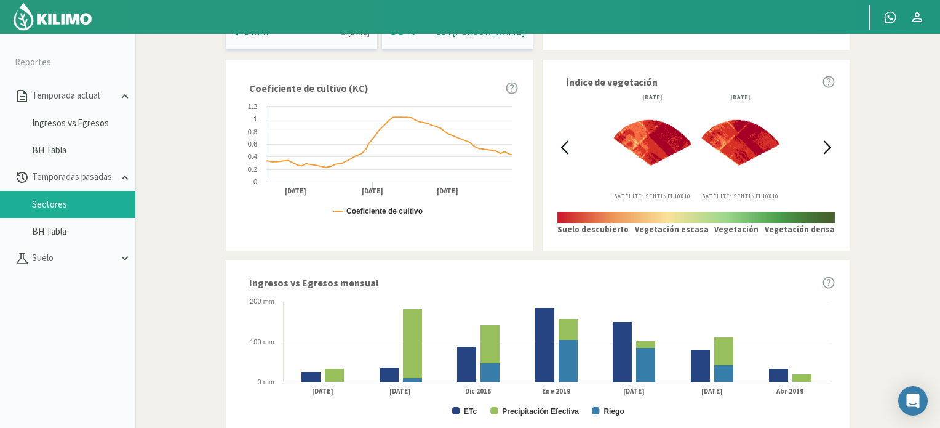
click at [824, 150] on icon at bounding box center [828, 147] width 14 height 14
click at [822, 150] on icon at bounding box center [828, 147] width 14 height 14
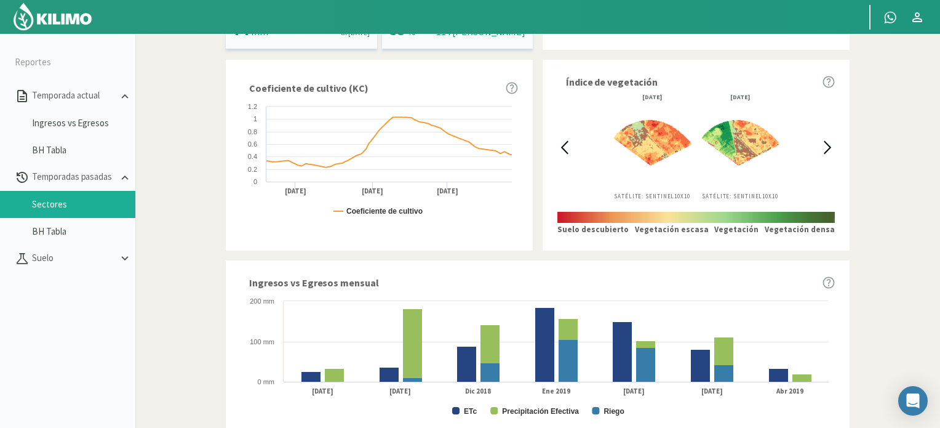
click at [820, 151] on div "[DATE] Satélite: Sentinel 10X10 [DATE] Satélite: Sentinel 10X10" at bounding box center [697, 152] width 278 height 116
click at [830, 146] on icon at bounding box center [828, 147] width 14 height 14
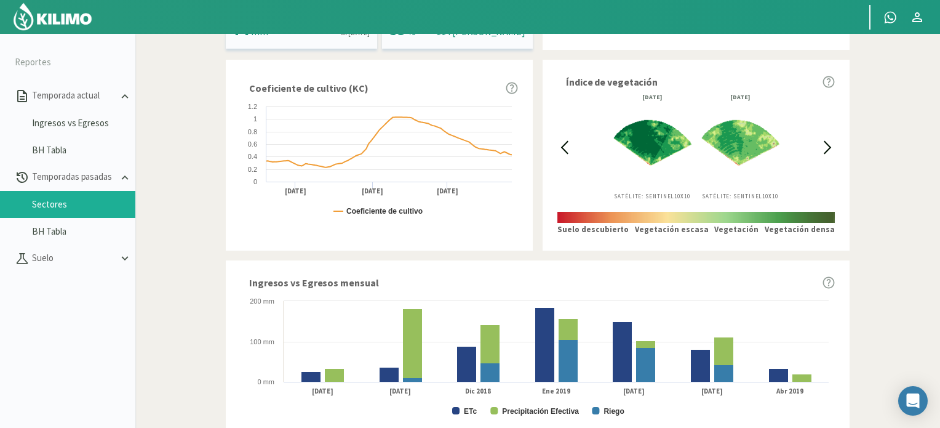
click at [830, 145] on icon at bounding box center [828, 147] width 14 height 14
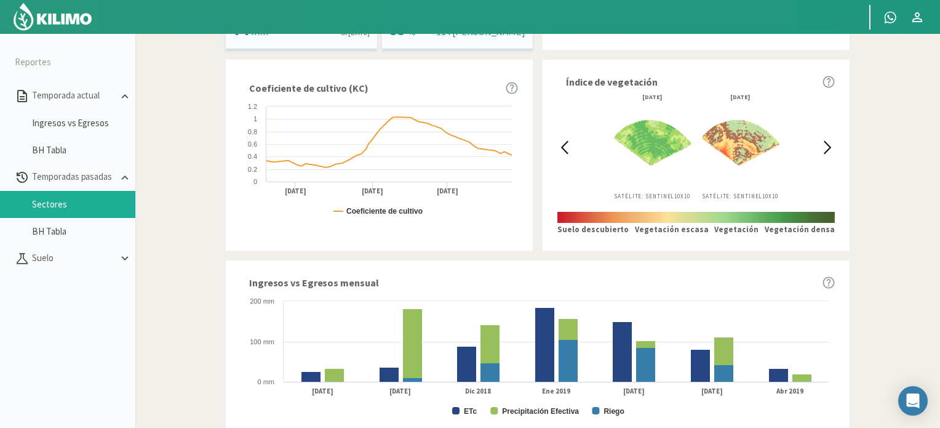
click at [830, 145] on icon at bounding box center [828, 147] width 14 height 14
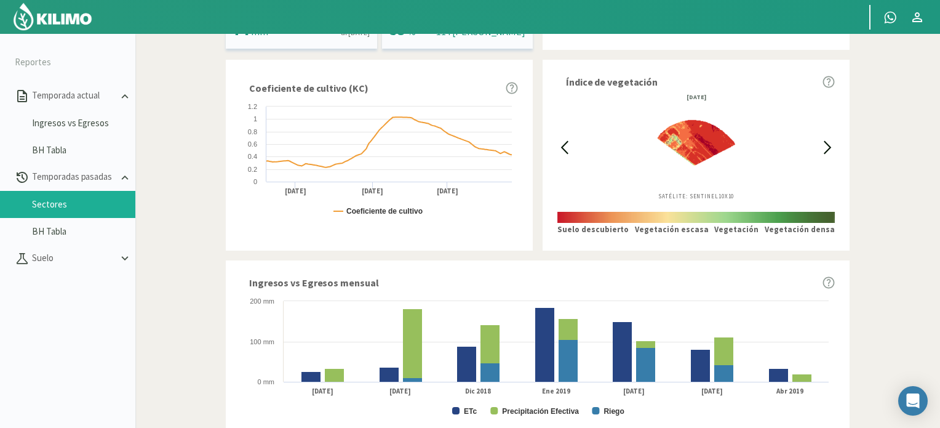
click at [830, 145] on icon at bounding box center [828, 147] width 14 height 14
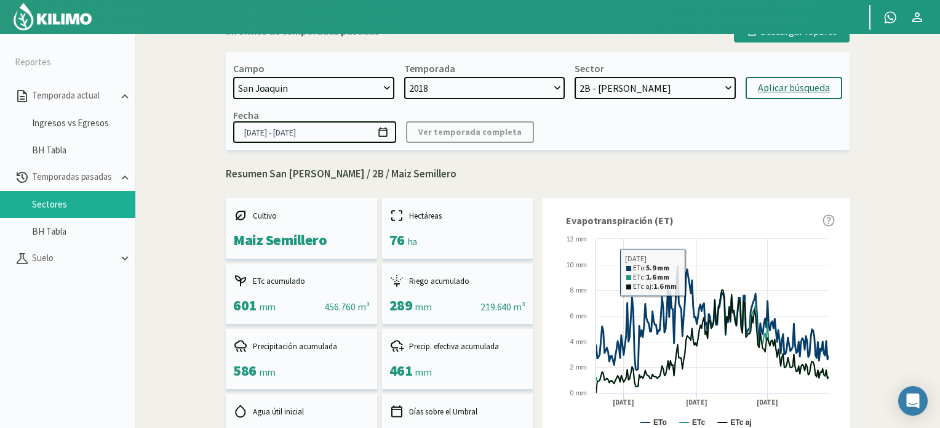
scroll to position [0, 0]
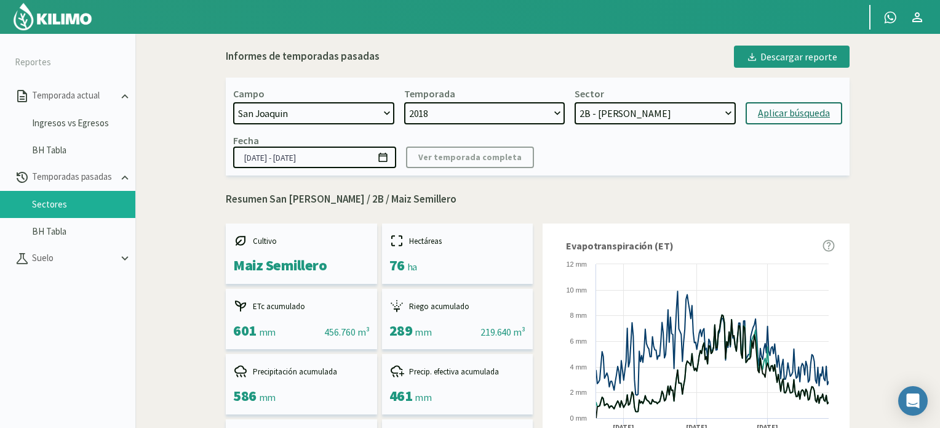
click at [521, 118] on select "2025 2024 2023 2022 2021 2020 2019 2018 2017" at bounding box center [484, 113] width 161 height 22
select select "6: 2019"
click at [404, 102] on select "2025 2024 2023 2022 2021 2020 2019 2018 2017" at bounding box center [484, 113] width 161 height 22
select select "15: Object"
click at [623, 112] on select "1A - Maiz R2C - Cebada R1C - Cebada R2A - Soja 1A - [GEOGRAPHIC_DATA]" at bounding box center [655, 113] width 161 height 22
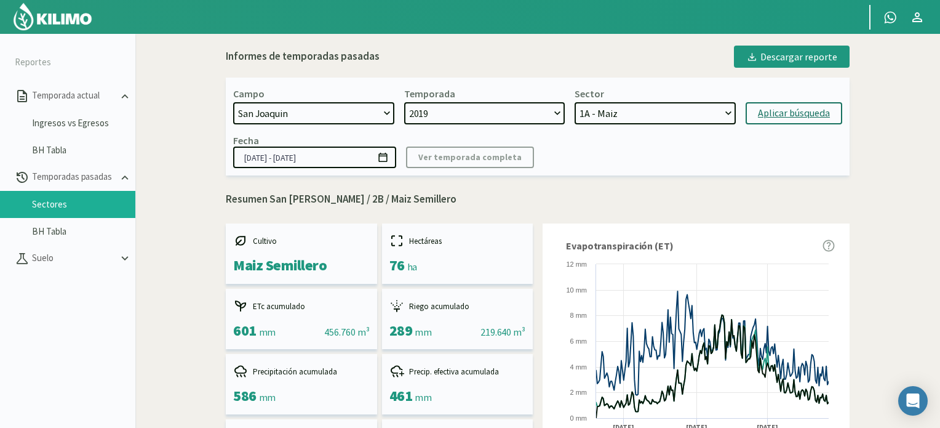
click at [575, 102] on select "1A - Maiz R2C - Cebada R1C - Cebada R2A - Soja 1A - [GEOGRAPHIC_DATA]" at bounding box center [655, 113] width 161 height 22
click at [785, 110] on div "Aplicar búsqueda" at bounding box center [794, 113] width 72 height 15
type input "[DATE] - [DATE]"
select select "20: Object"
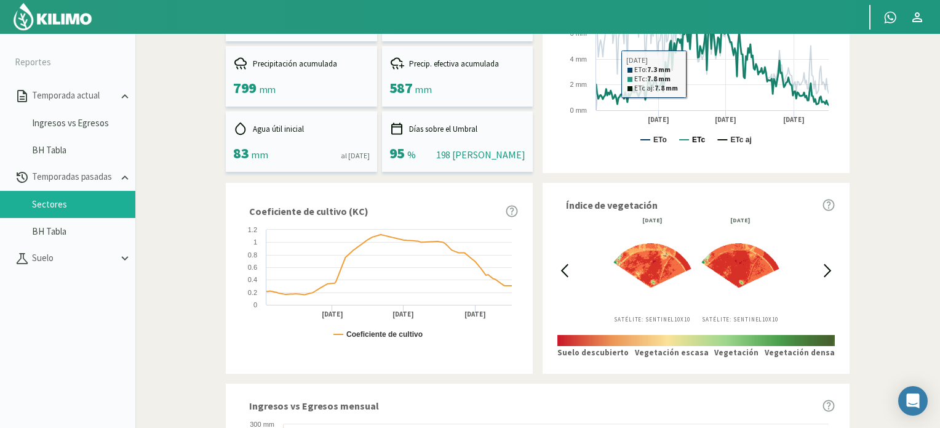
scroll to position [369, 0]
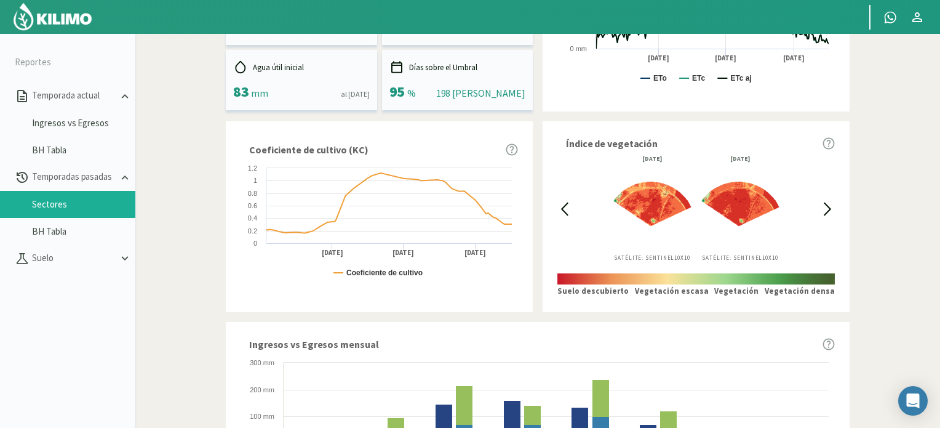
click at [829, 209] on icon at bounding box center [828, 209] width 14 height 14
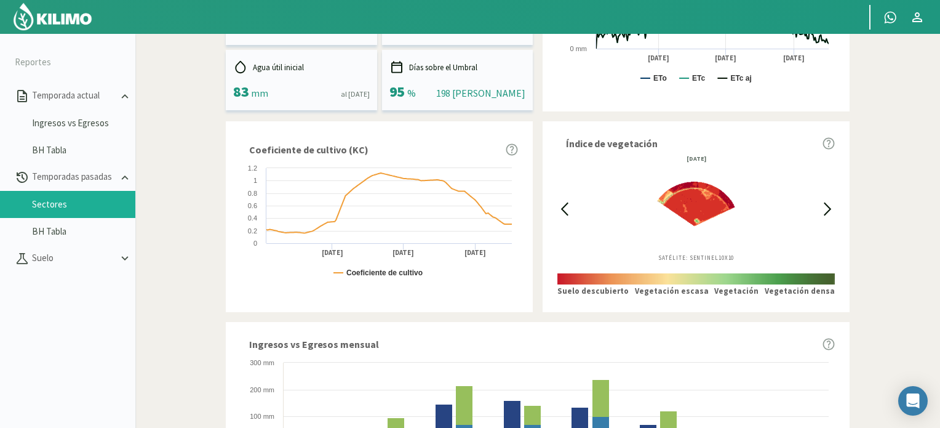
click at [820, 214] on div "[DATE] Satélite: Sentinel 10X10" at bounding box center [696, 209] width 249 height 106
click at [826, 214] on icon at bounding box center [828, 209] width 14 height 14
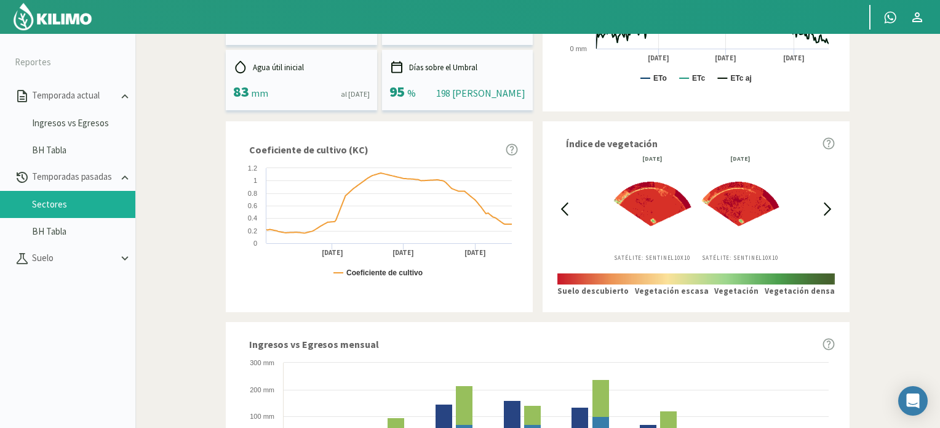
click at [826, 214] on icon at bounding box center [828, 209] width 14 height 14
click at [822, 213] on icon at bounding box center [828, 209] width 14 height 14
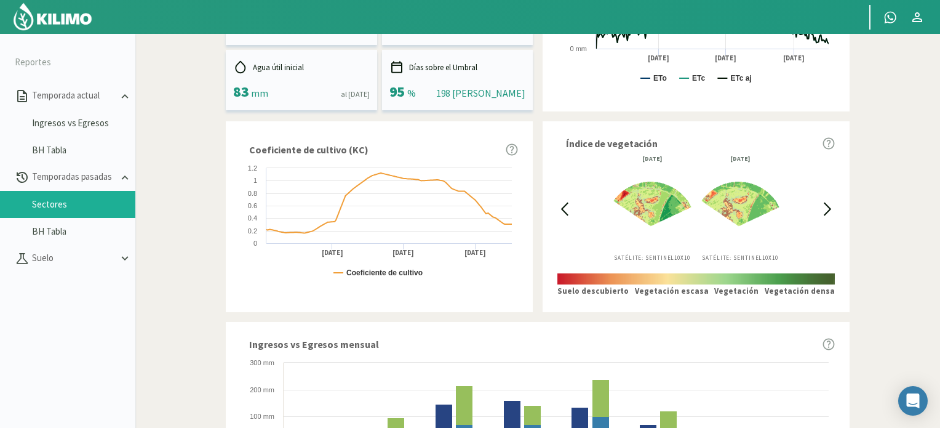
click at [821, 214] on icon at bounding box center [828, 209] width 14 height 14
click at [820, 214] on div "[DATE] Satélite: Sentinel 10X10 [DATE] Satélite: Sentinel 10X10" at bounding box center [696, 209] width 249 height 106
click at [832, 207] on icon at bounding box center [828, 209] width 14 height 14
click at [827, 209] on icon at bounding box center [828, 209] width 14 height 14
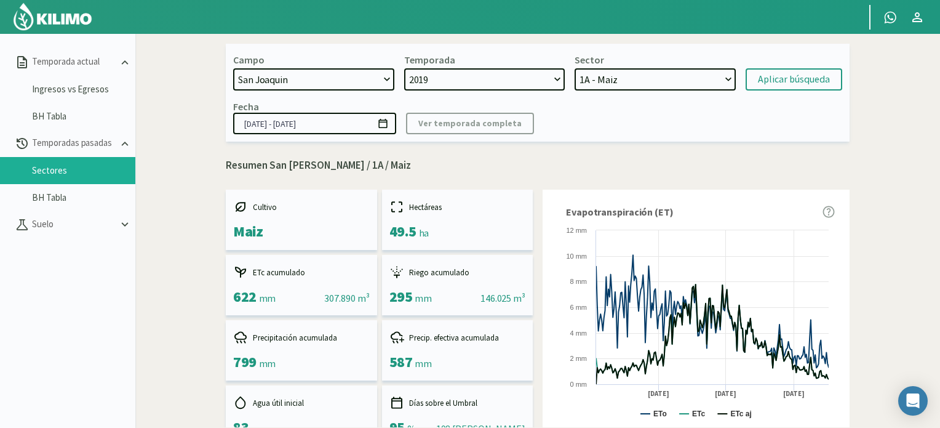
scroll to position [0, 0]
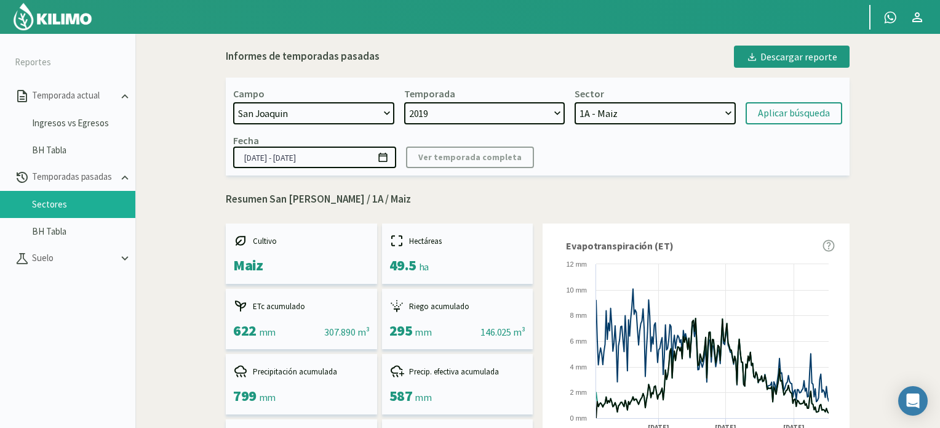
click at [524, 113] on select "2025 2024 2023 2022 2021 2020 2019 2018 2017" at bounding box center [484, 113] width 161 height 22
select select "5: 2020"
click at [404, 102] on select "2025 2024 2023 2022 2021 2020 2019 2018 2017" at bounding box center [484, 113] width 161 height 22
click at [670, 108] on select "R1 Soja 2º - Soja 2° R2 Maíz [PERSON_NAME] R2 [PERSON_NAME] R1 Maíz [PERSON_NAM…" at bounding box center [655, 113] width 161 height 22
select select "29: Object"
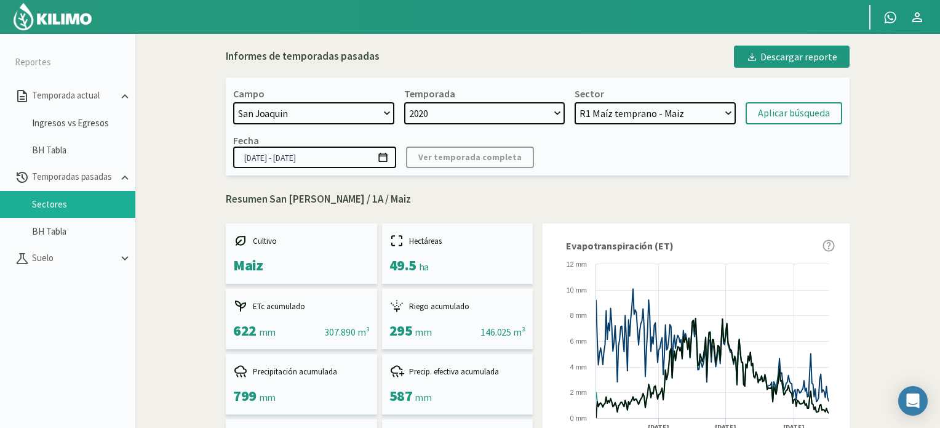
click at [575, 102] on select "R1 Soja 2º - Soja 2° R2 Maíz [PERSON_NAME] R2 [PERSON_NAME] R1 Maíz [PERSON_NAM…" at bounding box center [655, 113] width 161 height 22
click at [788, 113] on div "Aplicar búsqueda" at bounding box center [794, 113] width 72 height 15
type input "[DATE] - [DATE]"
select select "37: Object"
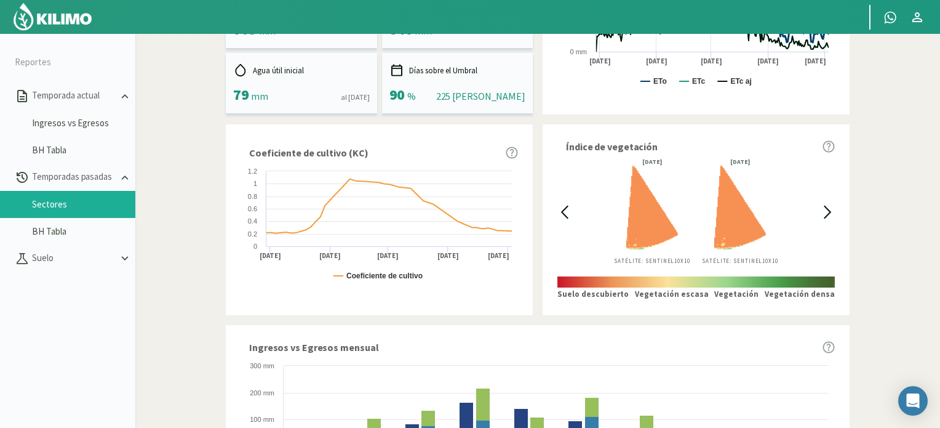
scroll to position [369, 0]
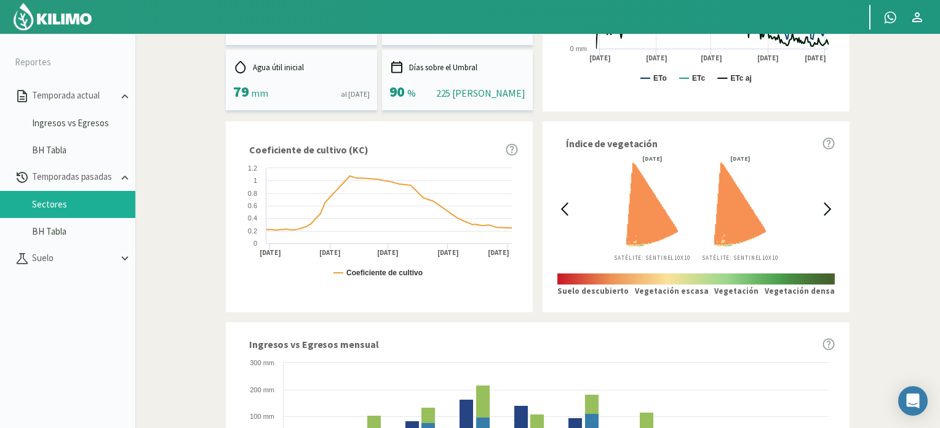
click at [825, 209] on icon at bounding box center [828, 209] width 14 height 14
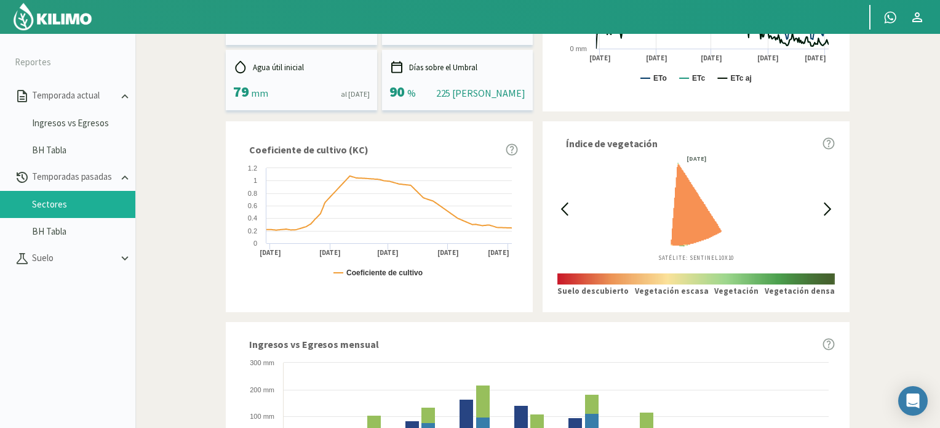
click at [825, 209] on icon at bounding box center [828, 209] width 14 height 14
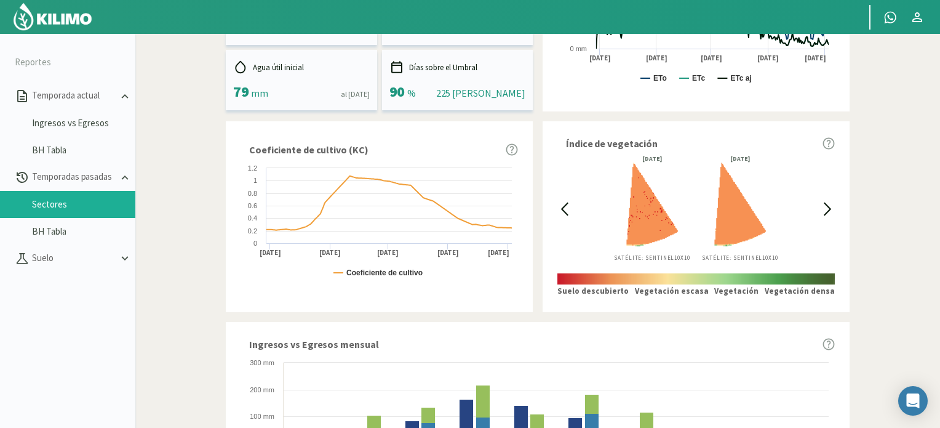
click at [824, 211] on icon at bounding box center [828, 209] width 14 height 14
click at [822, 211] on icon at bounding box center [828, 209] width 14 height 14
click at [826, 206] on icon at bounding box center [828, 209] width 14 height 14
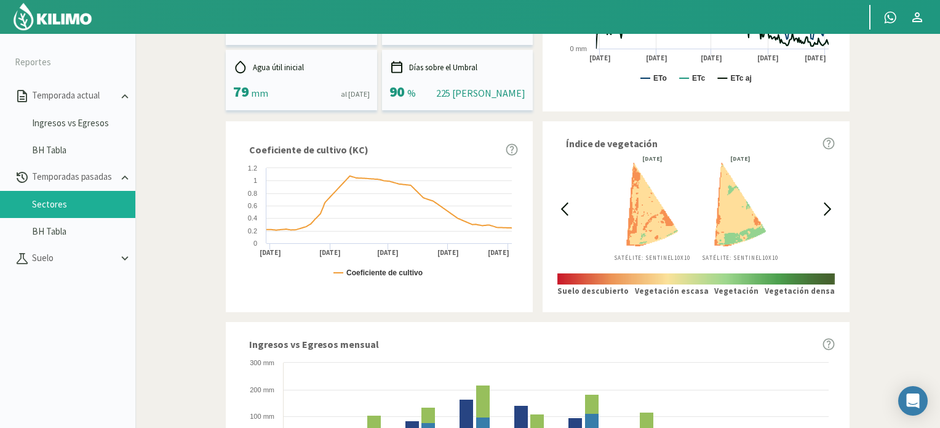
click at [826, 206] on icon at bounding box center [828, 209] width 14 height 14
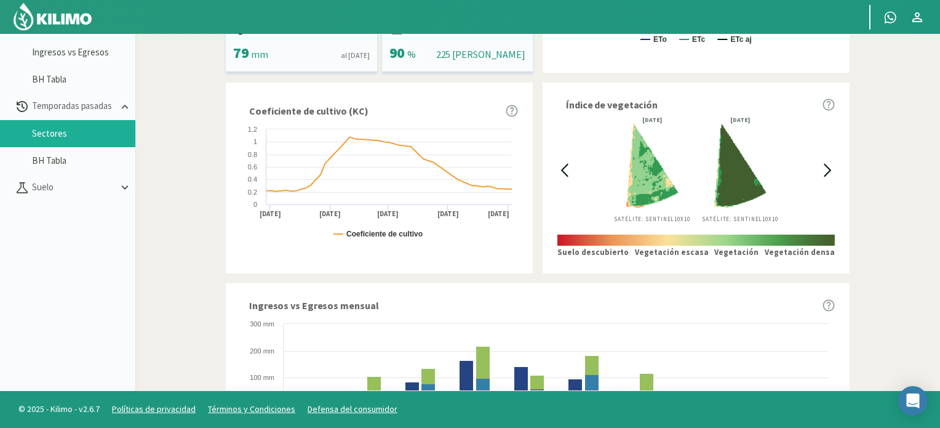
scroll to position [302, 0]
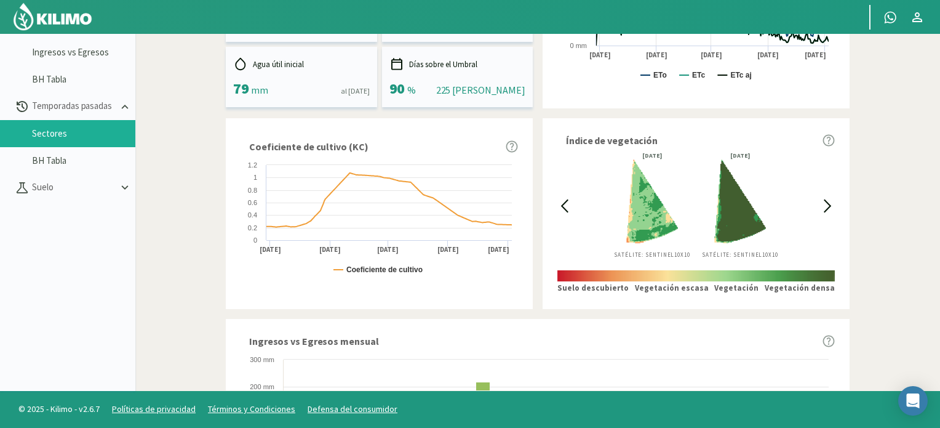
click at [831, 201] on icon at bounding box center [828, 206] width 14 height 14
click at [830, 201] on icon at bounding box center [828, 206] width 14 height 14
click at [827, 202] on icon at bounding box center [828, 206] width 14 height 14
click at [825, 202] on icon at bounding box center [828, 206] width 14 height 14
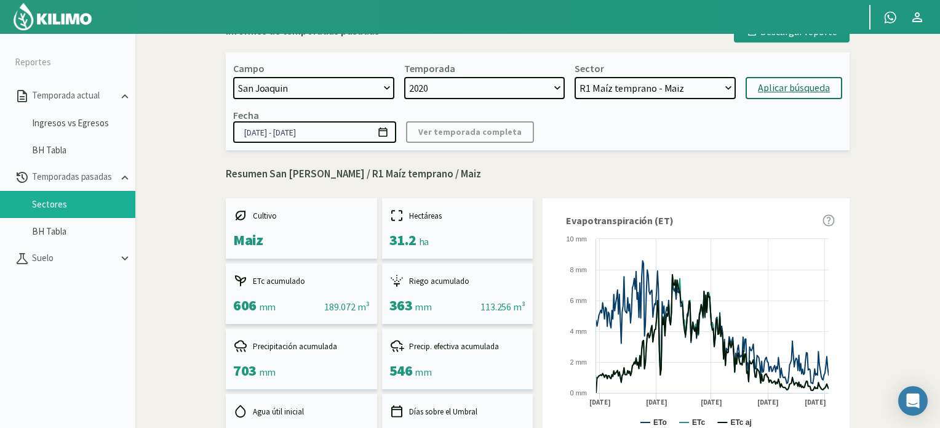
scroll to position [0, 0]
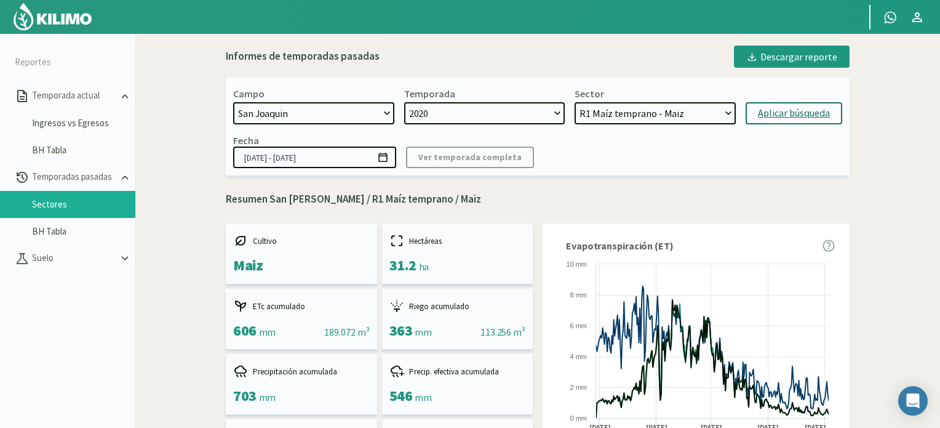
click at [459, 105] on select "2025 2024 2023 2022 2021 2020 2019 2018 2017" at bounding box center [484, 113] width 161 height 22
select select "4: 2021"
click at [404, 102] on select "2025 2024 2023 2022 2021 2020 2019 2018 2017" at bounding box center [484, 113] width 161 height 22
select select "41: Object"
click at [643, 114] on select "R1A - Cebada R2A - [PERSON_NAME]" at bounding box center [655, 113] width 161 height 22
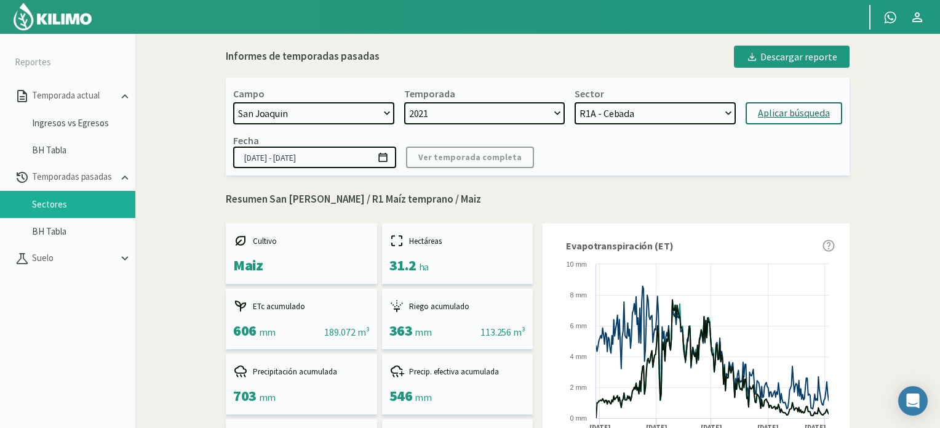
click at [575, 102] on select "R1A - Cebada R2A - [PERSON_NAME]" at bounding box center [655, 113] width 161 height 22
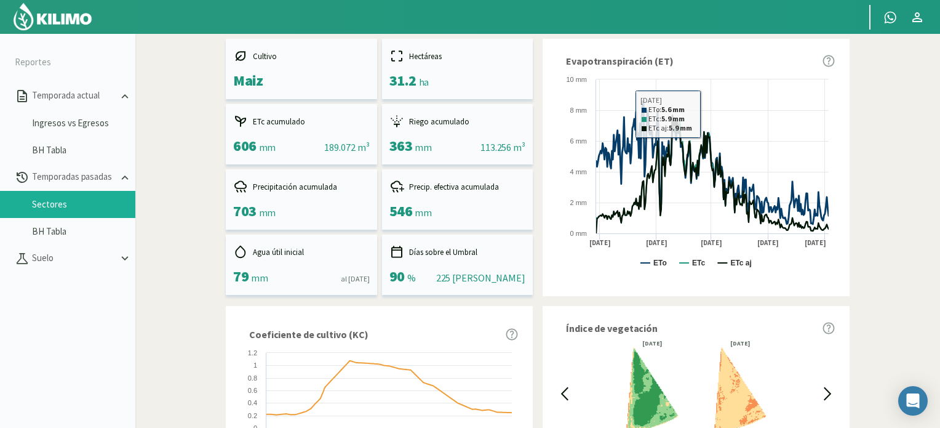
drag, startPoint x: 706, startPoint y: 63, endPoint x: 713, endPoint y: 54, distance: 11.4
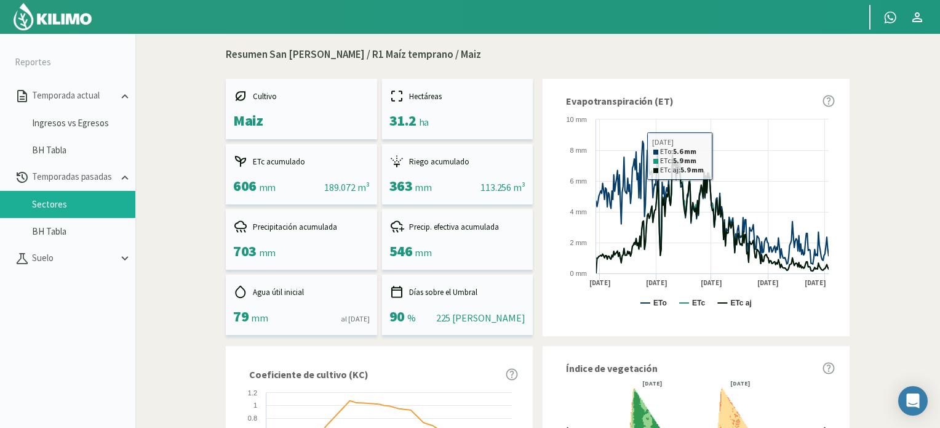
scroll to position [123, 0]
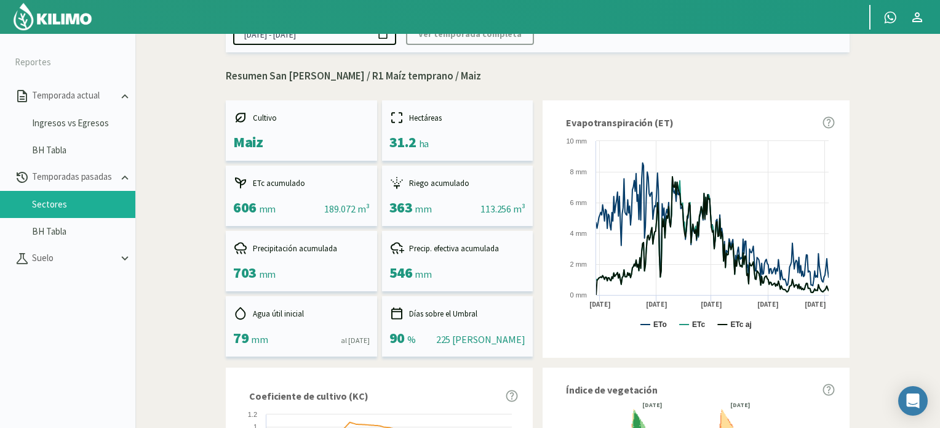
drag, startPoint x: 713, startPoint y: 54, endPoint x: 879, endPoint y: 122, distance: 179.9
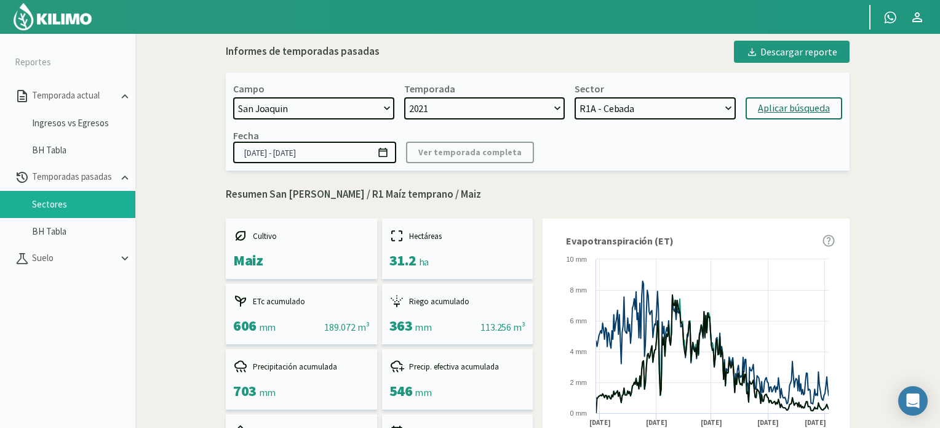
scroll to position [0, 0]
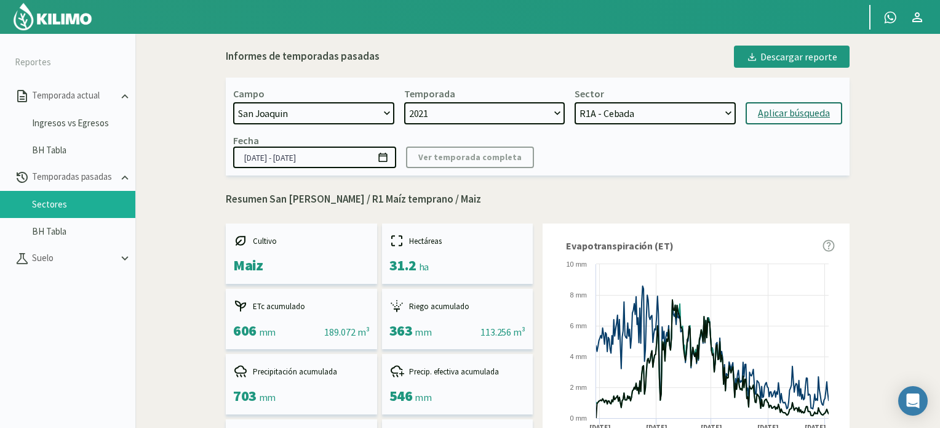
click at [788, 124] on button "Aplicar búsqueda" at bounding box center [794, 113] width 97 height 22
type input "[DATE] - [DATE]"
select select "43: Object"
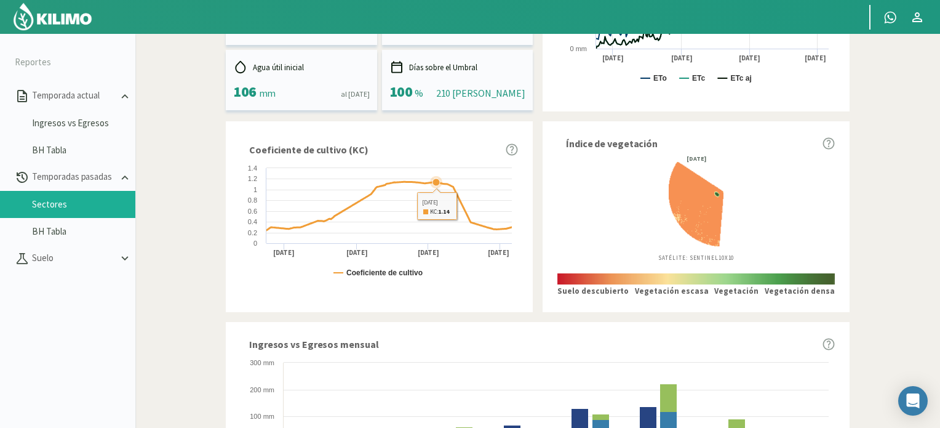
scroll to position [431, 0]
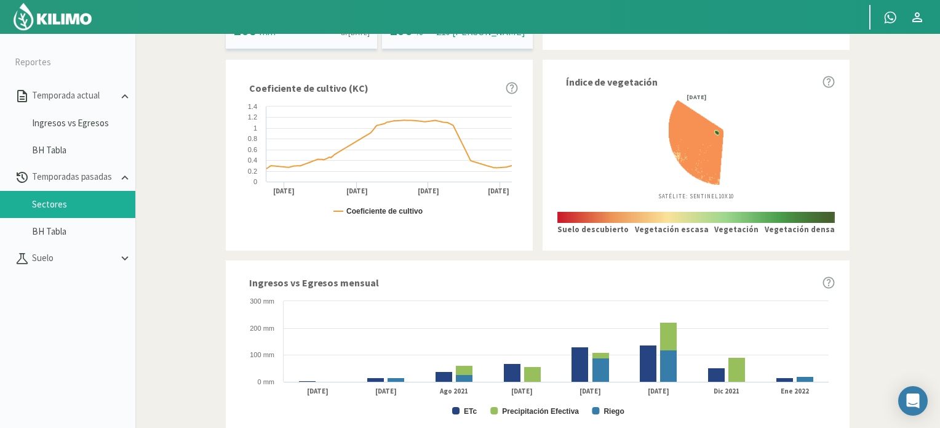
click at [812, 139] on div "[DATE] Satélite: Sentinel 10X10" at bounding box center [697, 147] width 278 height 106
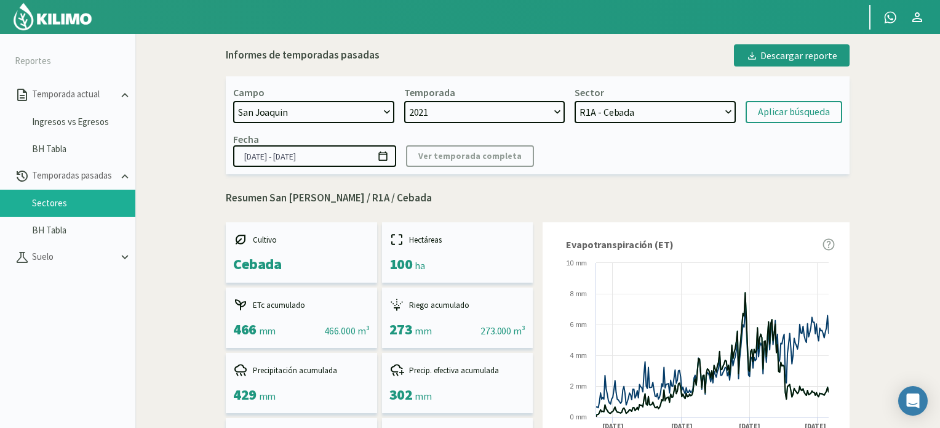
scroll to position [0, 0]
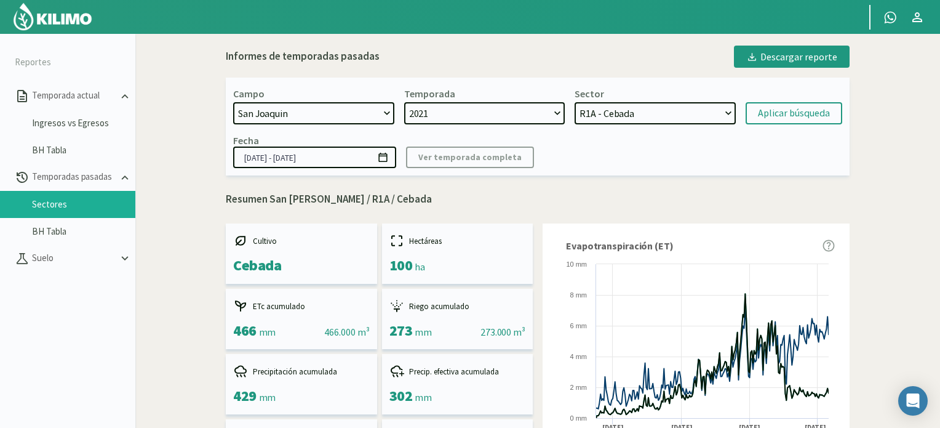
click at [29, 17] on img at bounding box center [52, 17] width 81 height 30
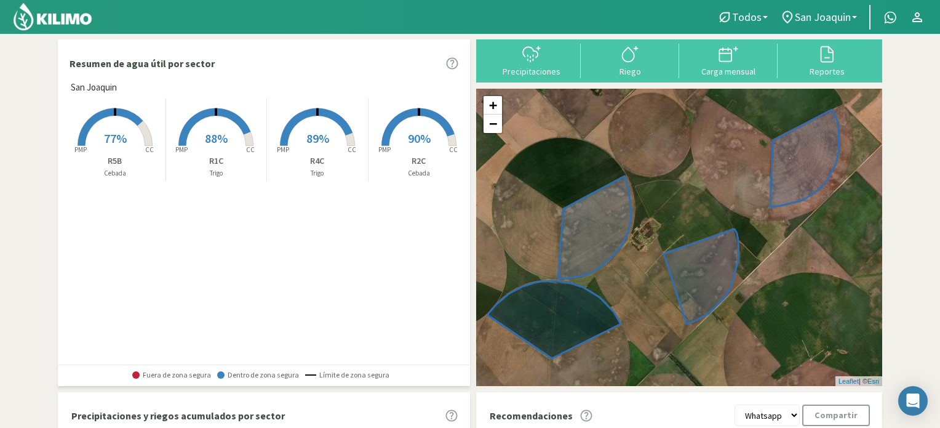
click at [221, 141] on span "88%" at bounding box center [216, 137] width 23 height 15
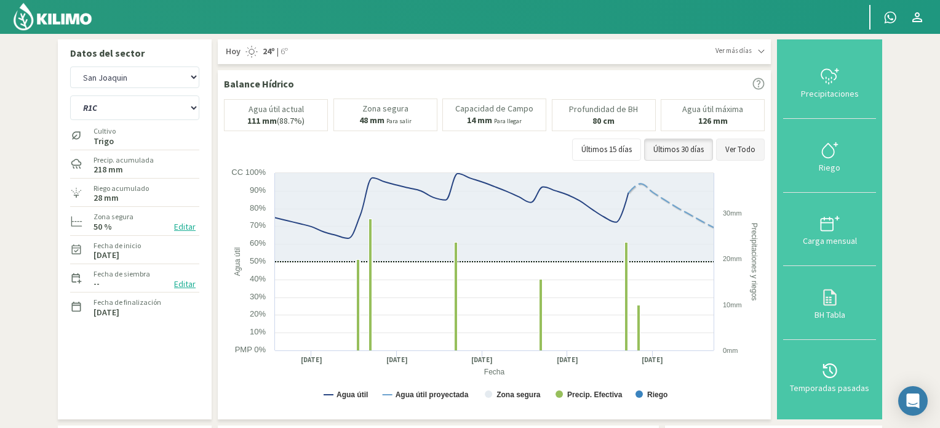
click at [748, 150] on button "Ver Todo" at bounding box center [740, 149] width 49 height 22
